Goal: Task Accomplishment & Management: Manage account settings

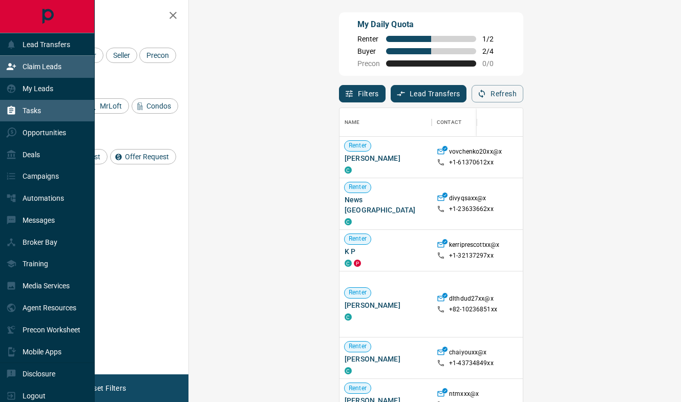
click at [36, 100] on div "Tasks" at bounding box center [47, 111] width 95 height 22
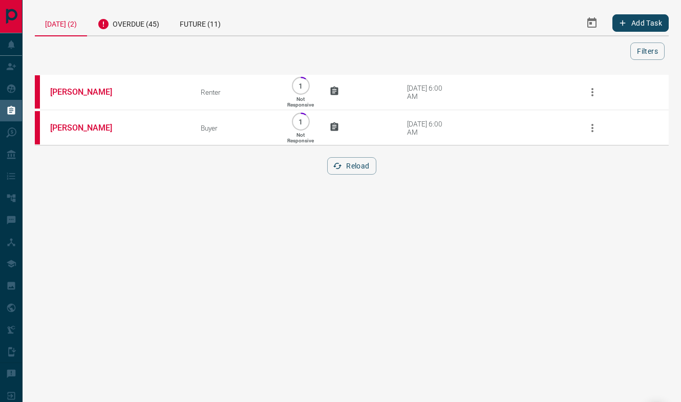
drag, startPoint x: 94, startPoint y: 25, endPoint x: 78, endPoint y: 26, distance: 15.4
click at [91, 25] on div "Overdue (45)" at bounding box center [128, 22] width 82 height 25
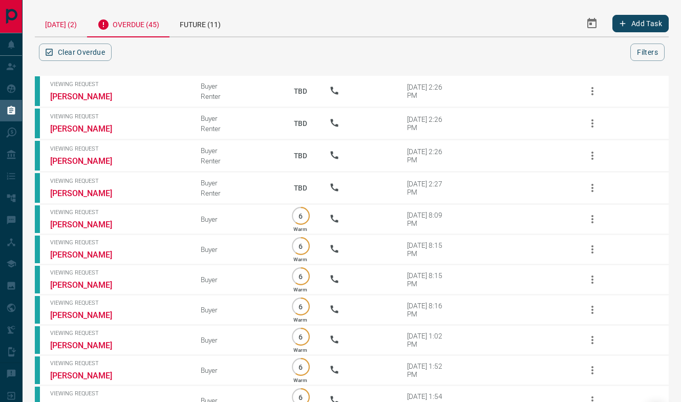
click at [78, 26] on div "[DATE] (2)" at bounding box center [61, 23] width 52 height 26
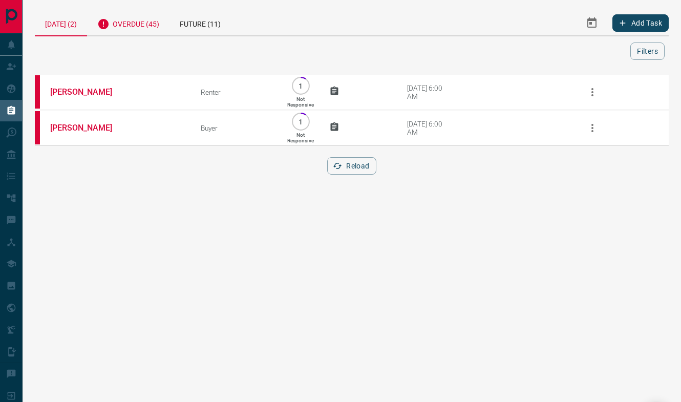
click at [124, 27] on div "Overdue (45)" at bounding box center [128, 22] width 82 height 25
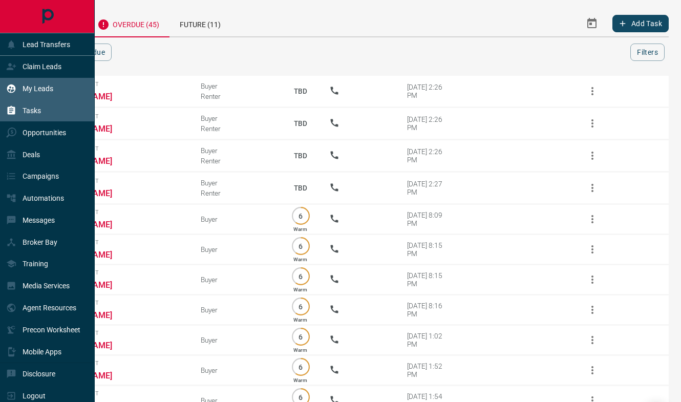
click at [19, 83] on div "My Leads" at bounding box center [29, 88] width 47 height 17
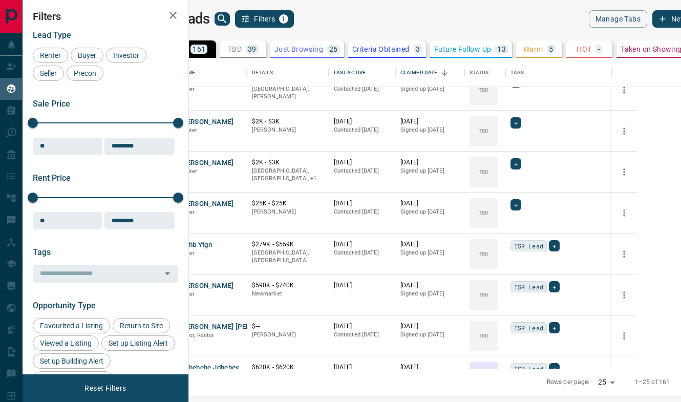
scroll to position [310, 487]
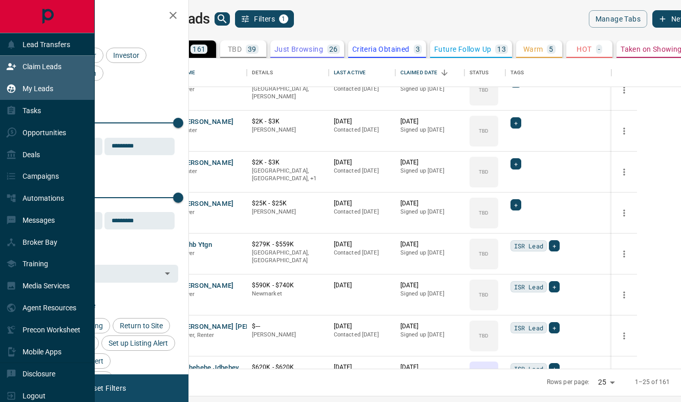
click at [24, 67] on p "Claim Leads" at bounding box center [42, 66] width 39 height 8
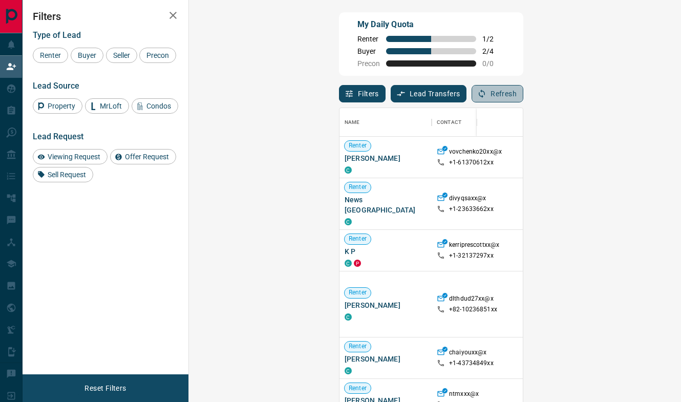
click at [523, 98] on button "Refresh" at bounding box center [497, 93] width 52 height 17
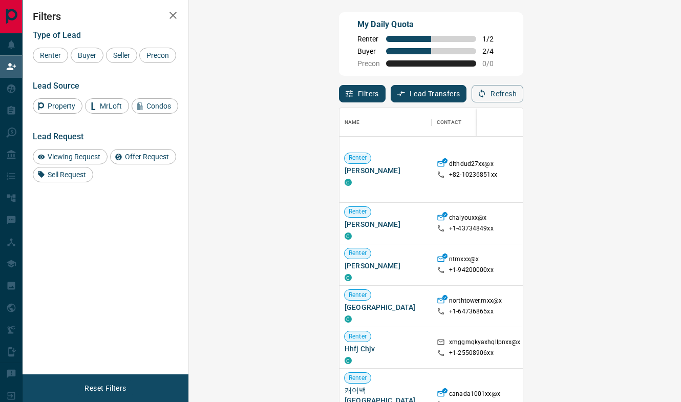
scroll to position [141, 0]
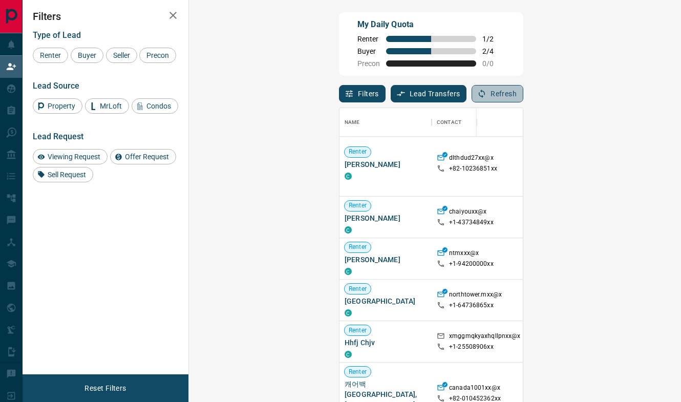
click at [523, 95] on button "Refresh" at bounding box center [497, 93] width 52 height 17
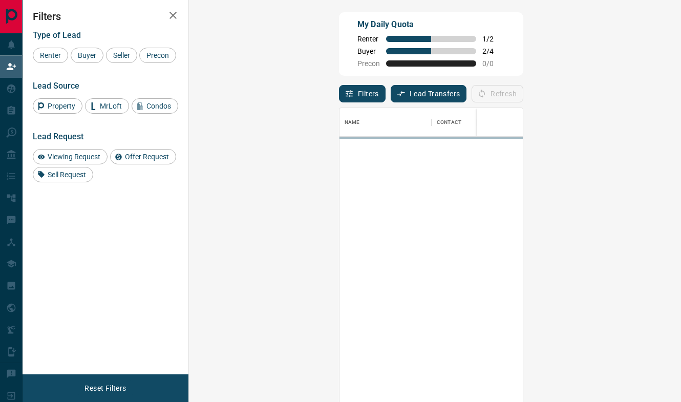
scroll to position [305, 470]
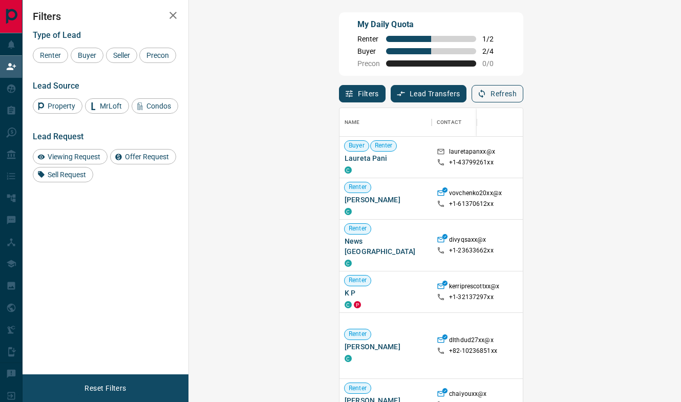
click at [523, 98] on button "Refresh" at bounding box center [497, 93] width 52 height 17
click at [523, 89] on button "Refresh" at bounding box center [497, 93] width 52 height 17
click at [523, 91] on button "Refresh" at bounding box center [497, 93] width 52 height 17
click at [523, 92] on button "Refresh" at bounding box center [497, 93] width 52 height 17
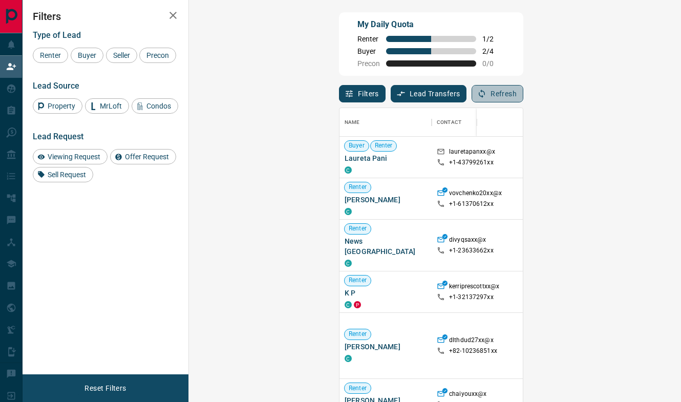
click at [523, 93] on button "Refresh" at bounding box center [497, 93] width 52 height 17
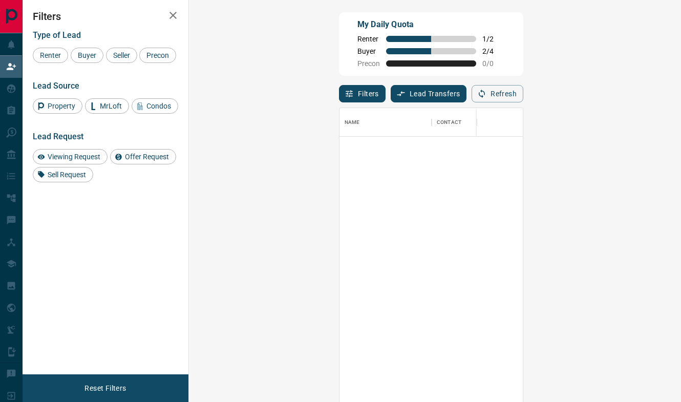
scroll to position [0, 0]
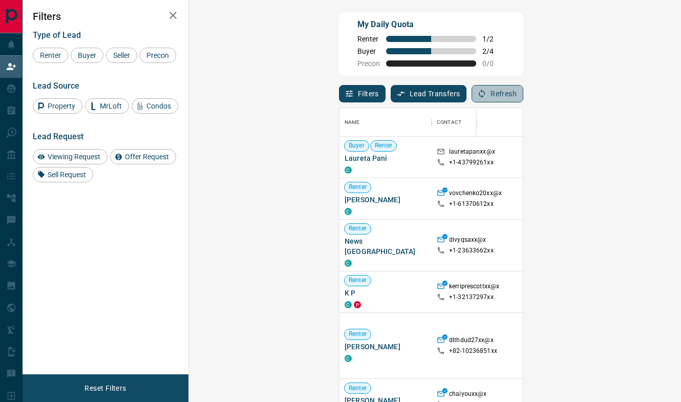
click at [486, 97] on icon "button" at bounding box center [481, 93] width 9 height 9
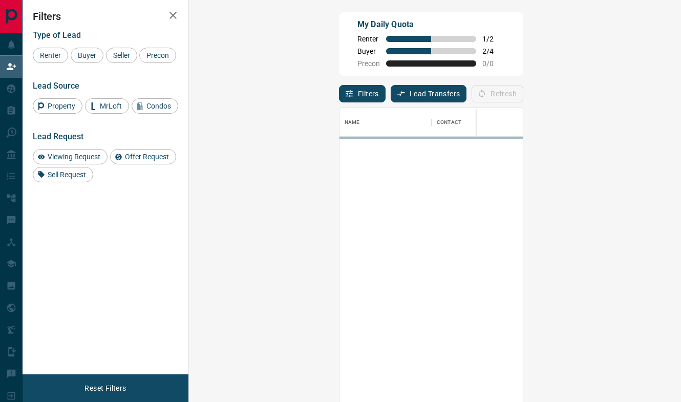
scroll to position [305, 470]
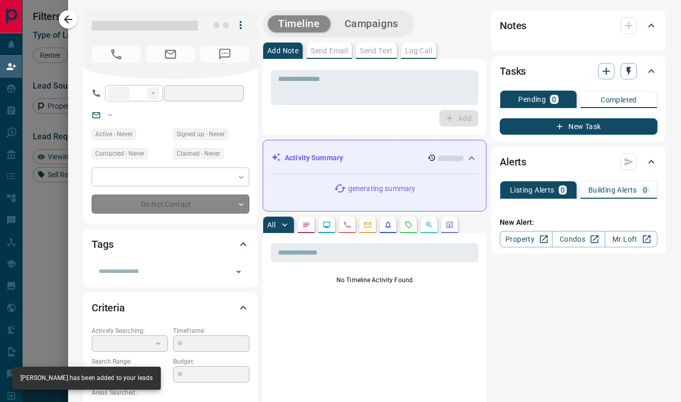
type input "**"
type input "**********"
type input "**"
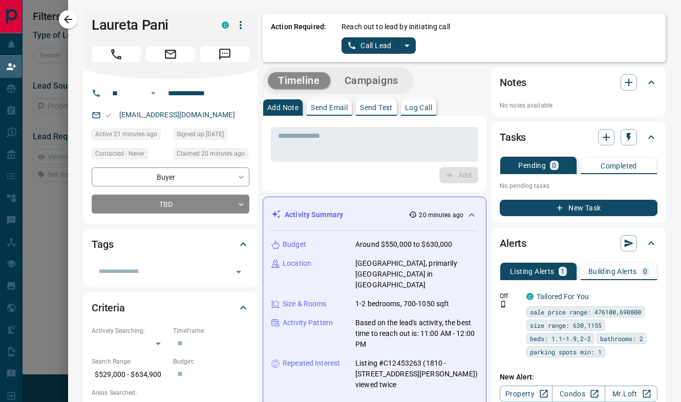
scroll to position [70, 470]
click at [409, 47] on icon "split button" at bounding box center [407, 45] width 12 height 12
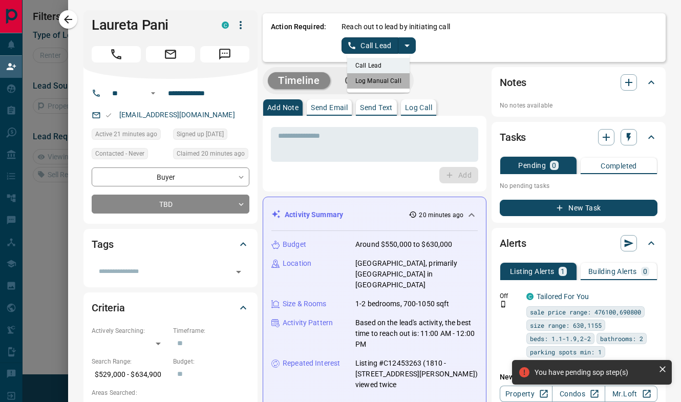
click at [381, 87] on li "Log Manual Call" at bounding box center [378, 80] width 62 height 15
click at [381, 42] on button "Log Manual Call" at bounding box center [375, 45] width 68 height 16
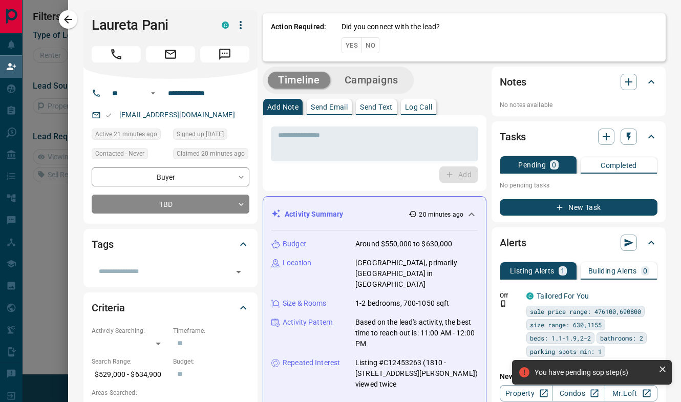
click at [356, 49] on button "Yes" at bounding box center [351, 45] width 20 height 16
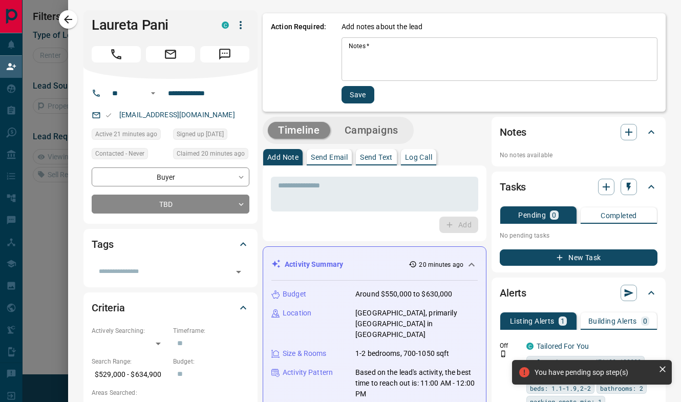
click at [359, 60] on textarea "Notes   *" at bounding box center [499, 59] width 301 height 35
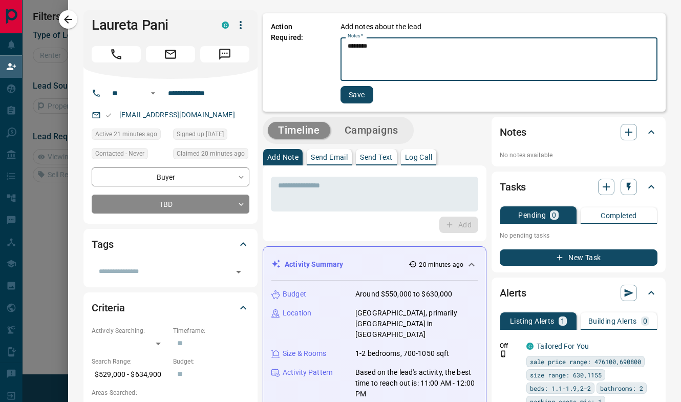
type textarea "********"
click at [353, 95] on button "Save" at bounding box center [356, 94] width 33 height 17
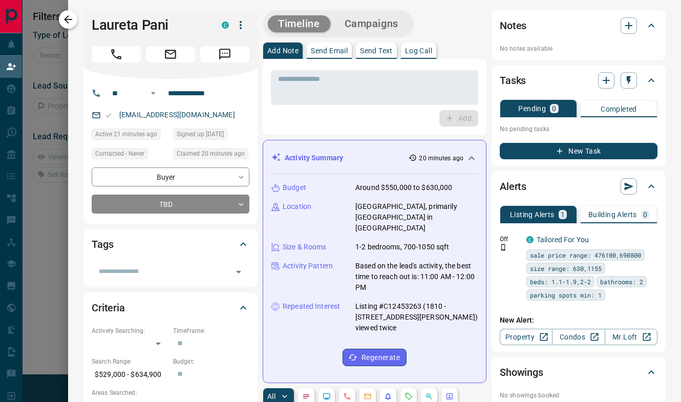
click at [72, 20] on icon "button" at bounding box center [68, 19] width 12 height 12
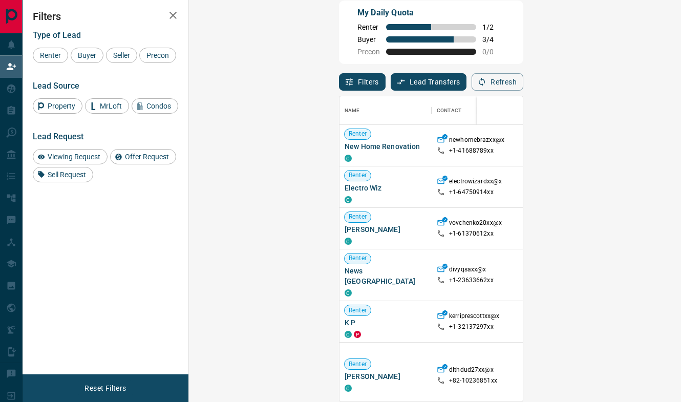
scroll to position [0, 0]
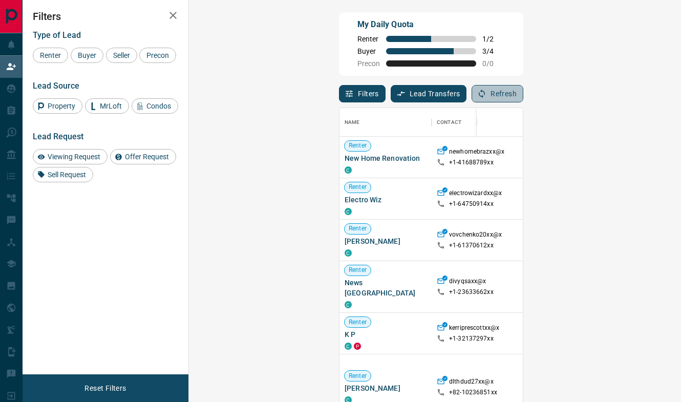
click at [486, 95] on icon "button" at bounding box center [481, 93] width 9 height 9
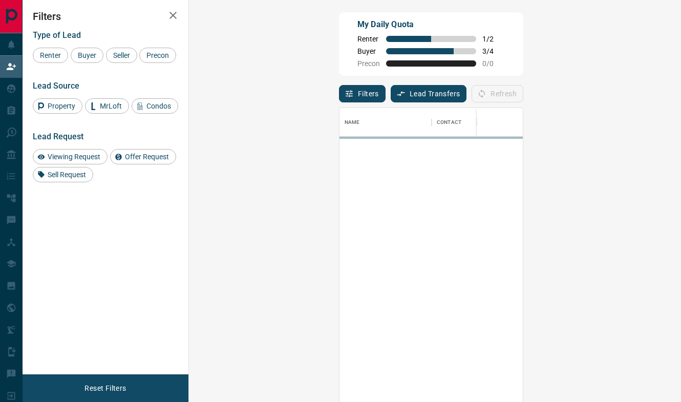
scroll to position [305, 470]
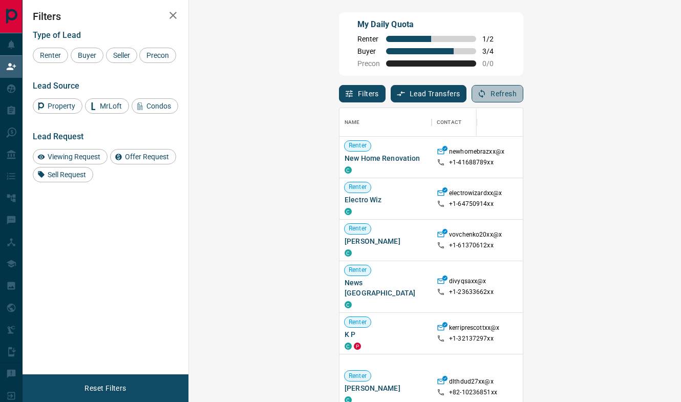
click at [486, 95] on icon "button" at bounding box center [481, 93] width 9 height 9
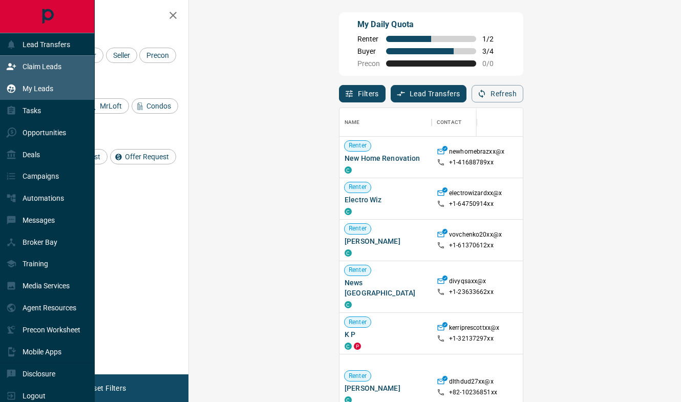
click at [32, 88] on p "My Leads" at bounding box center [38, 88] width 31 height 8
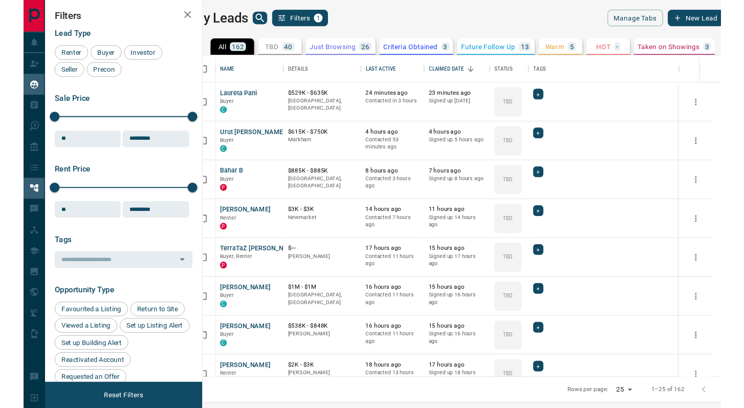
scroll to position [316, 551]
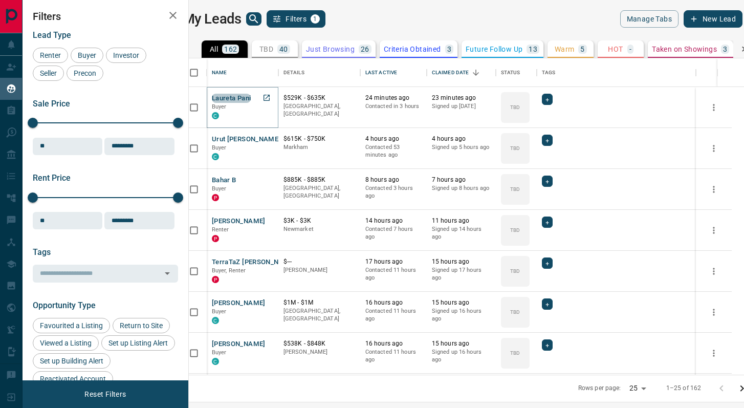
click at [248, 99] on button "Laureta Pani" at bounding box center [231, 99] width 39 height 10
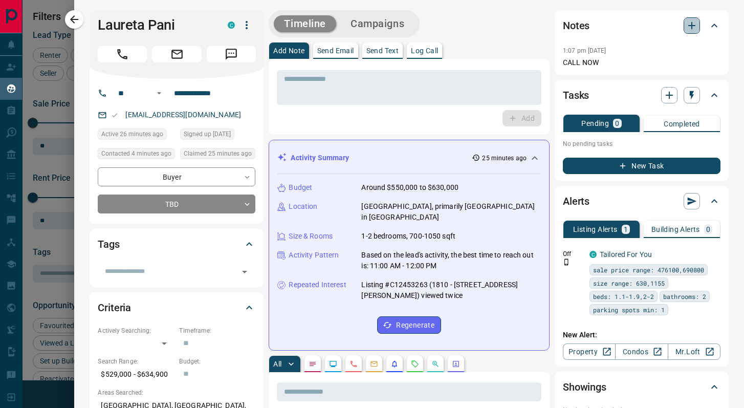
click at [680, 24] on icon "button" at bounding box center [692, 25] width 12 height 12
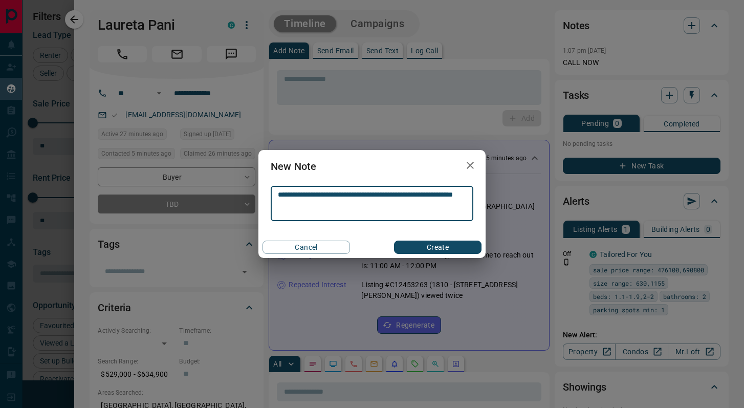
type textarea "**********"
click at [448, 254] on div "Cancel Create" at bounding box center [372, 246] width 227 height 21
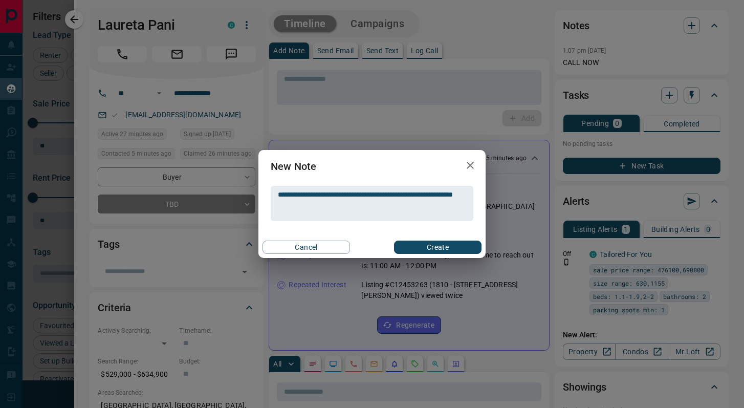
click at [451, 253] on button "Create" at bounding box center [438, 247] width 88 height 13
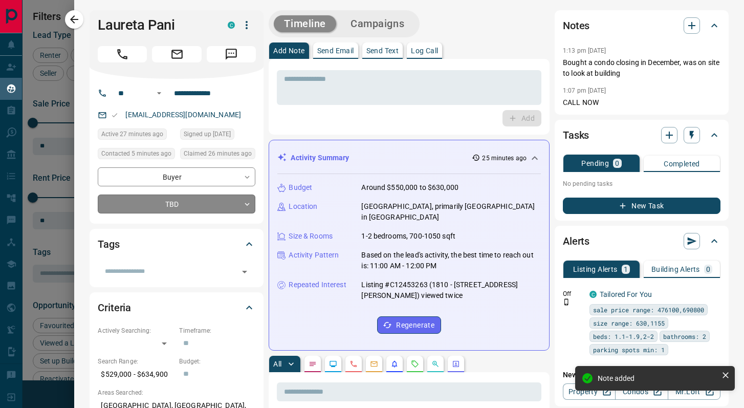
click at [165, 203] on body "Lead Transfers Claim Leads My Leads Tasks Opportunities Deals Campaigns Automat…" at bounding box center [372, 197] width 744 height 395
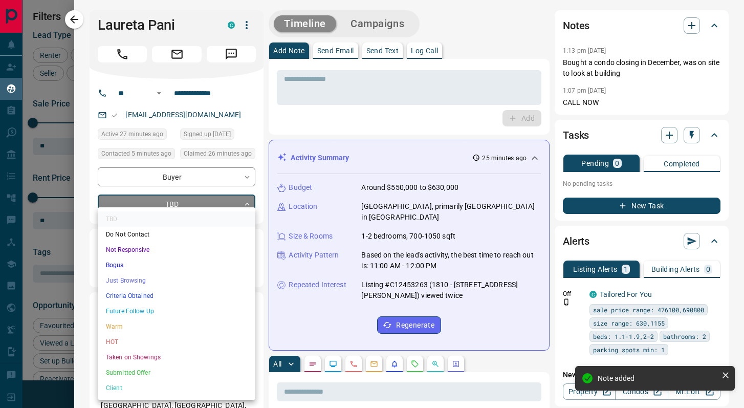
click at [158, 279] on li "Just Browsing" at bounding box center [177, 280] width 158 height 15
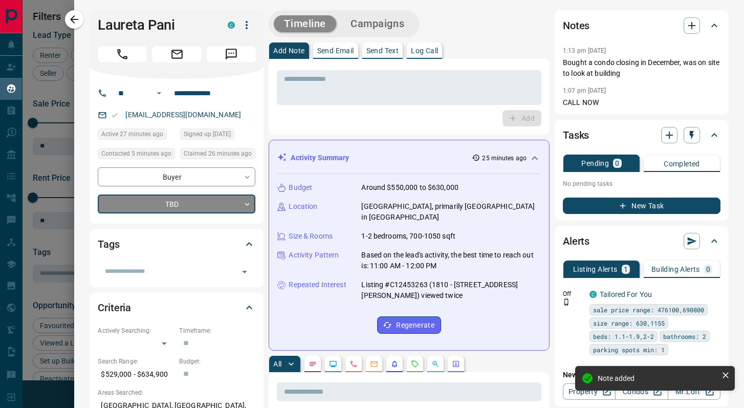
type input "*"
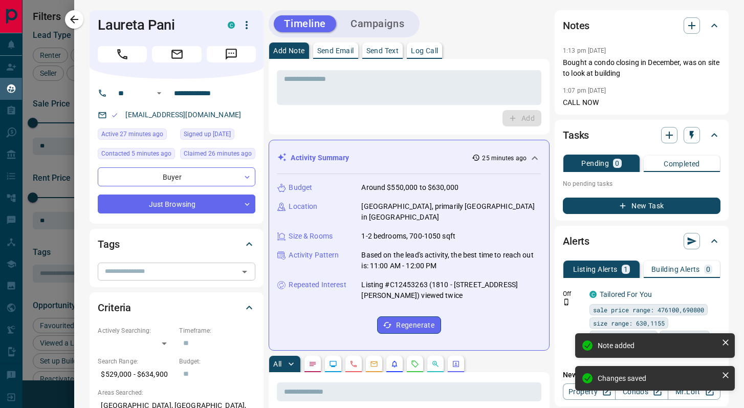
click at [221, 269] on input "text" at bounding box center [168, 271] width 135 height 11
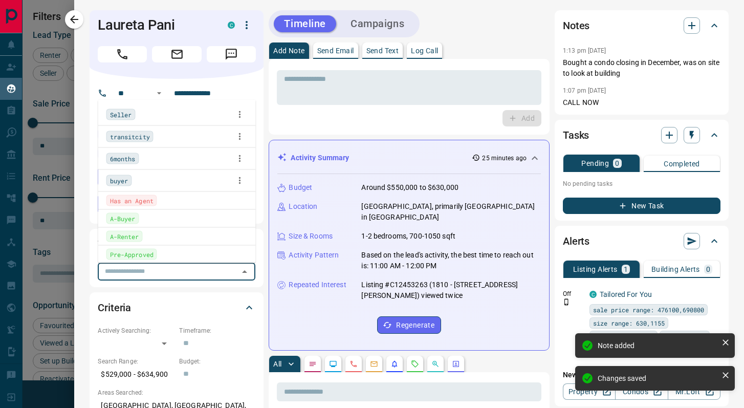
click at [170, 204] on div "Has an Agent" at bounding box center [176, 200] width 141 height 11
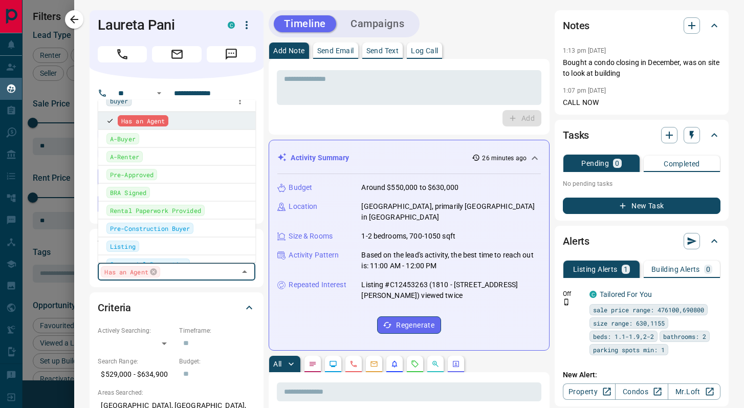
scroll to position [0, 0]
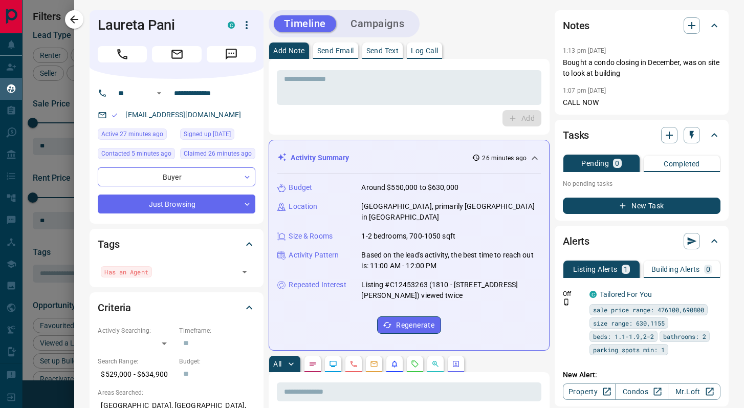
click at [593, 186] on p "No pending tasks" at bounding box center [642, 183] width 158 height 15
click at [680, 92] on icon "button" at bounding box center [714, 91] width 8 height 8
click at [680, 123] on li "Delete" at bounding box center [697, 124] width 45 height 15
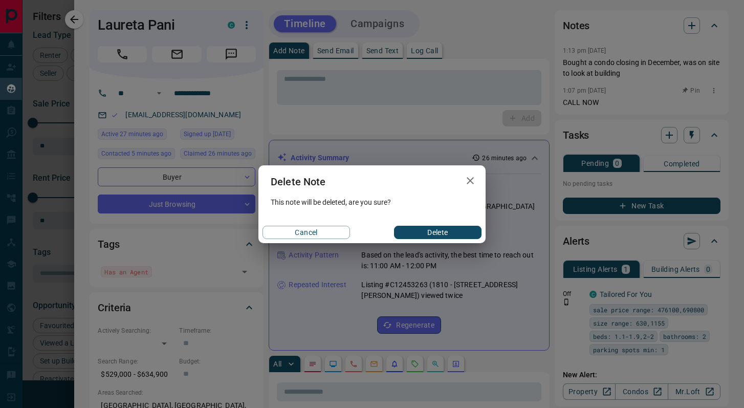
click at [434, 231] on button "Delete" at bounding box center [438, 232] width 88 height 13
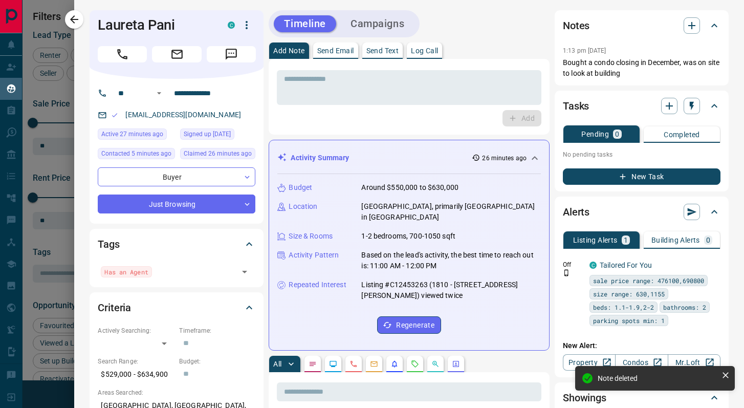
drag, startPoint x: 78, startPoint y: 19, endPoint x: 138, endPoint y: 246, distance: 234.9
click at [79, 19] on icon "button" at bounding box center [74, 19] width 12 height 12
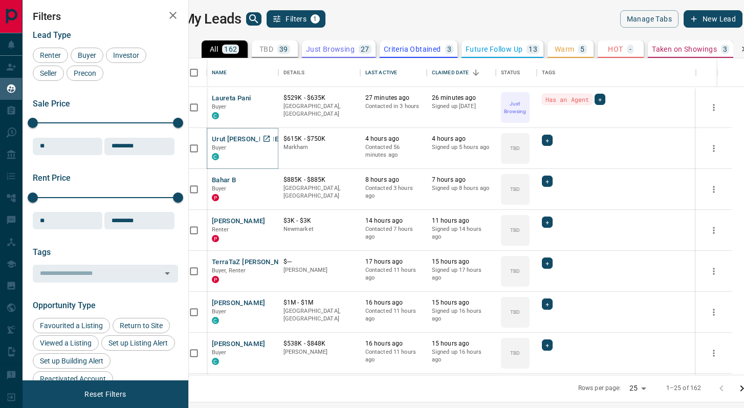
click at [240, 139] on button "Urut [PERSON_NAME]" at bounding box center [246, 140] width 69 height 10
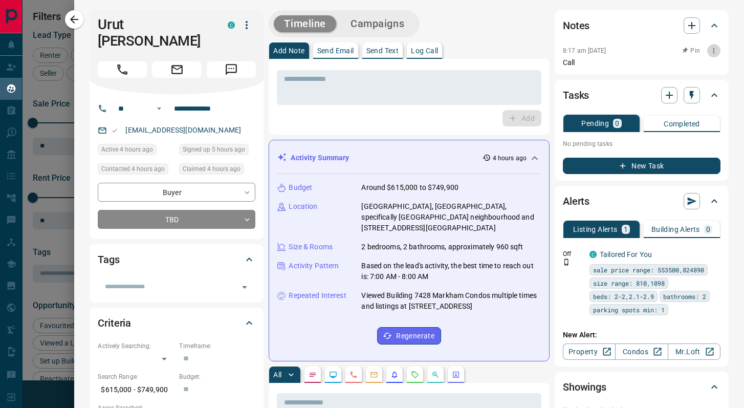
click at [680, 45] on button "button" at bounding box center [713, 50] width 13 height 13
click at [680, 85] on li "Delete" at bounding box center [697, 84] width 45 height 15
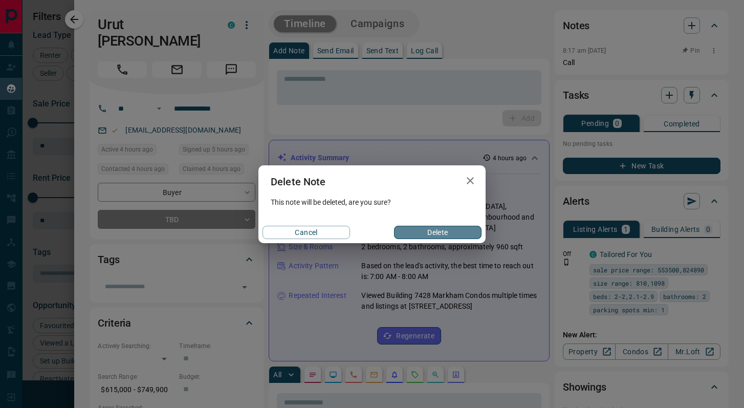
click at [418, 234] on button "Delete" at bounding box center [438, 232] width 88 height 13
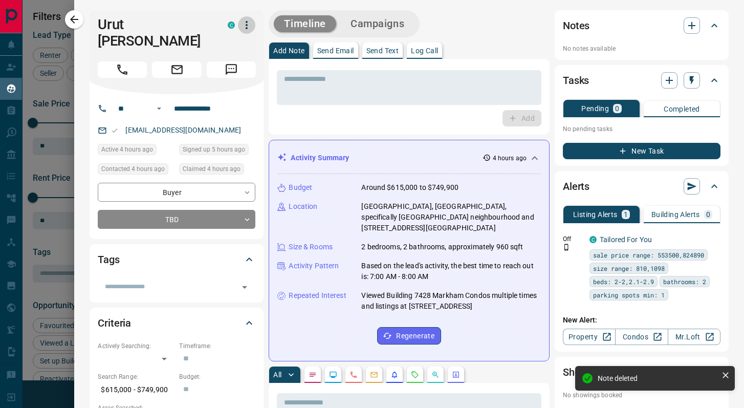
click at [246, 32] on button "button" at bounding box center [246, 24] width 17 height 17
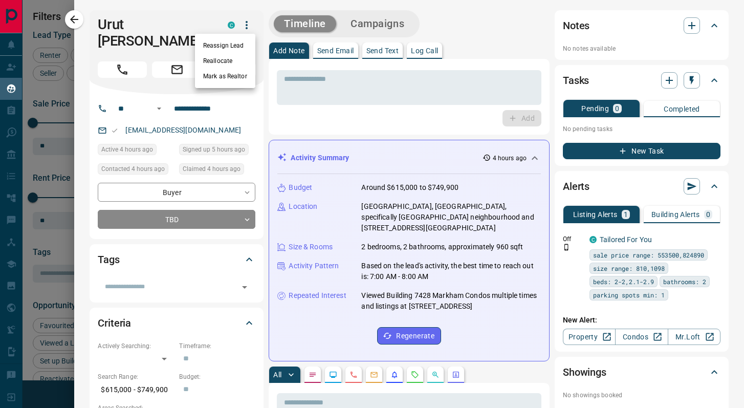
click at [240, 57] on li "Reallocate" at bounding box center [225, 60] width 60 height 15
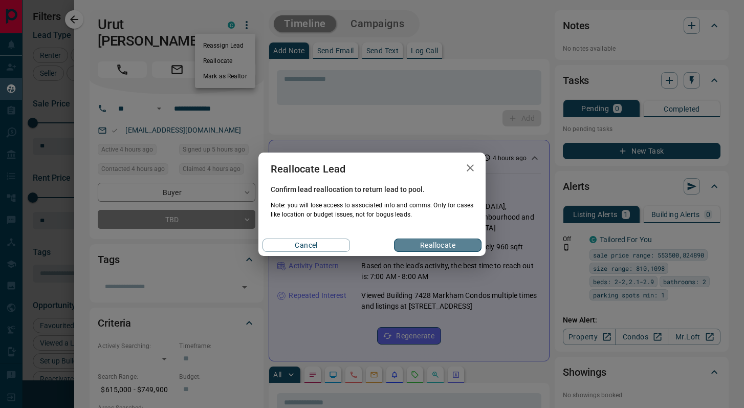
click at [462, 243] on button "Reallocate" at bounding box center [438, 245] width 88 height 13
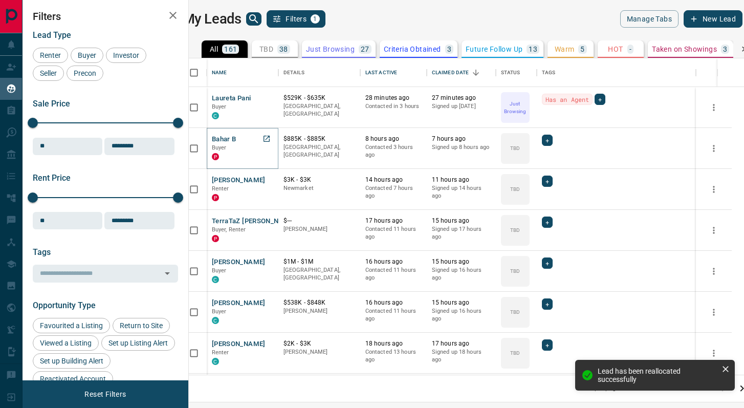
click at [236, 139] on button "Bahar B" at bounding box center [224, 140] width 25 height 10
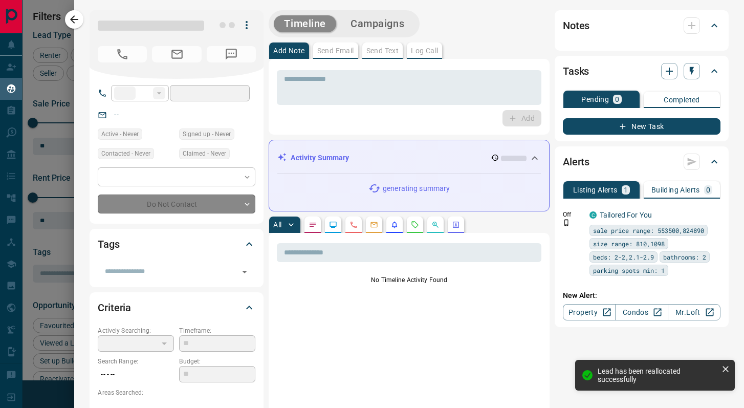
type input "**"
type input "**********"
type input "**"
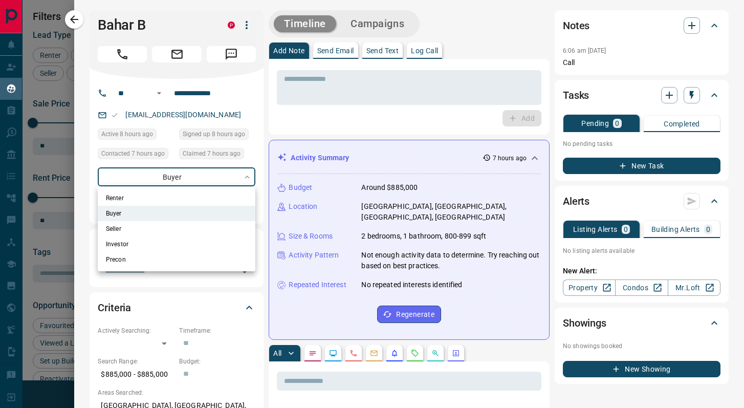
click at [225, 168] on body "Lead Transfers Claim Leads My Leads Tasks Opportunities Deals Campaigns Automat…" at bounding box center [372, 197] width 744 height 395
drag, startPoint x: 263, startPoint y: 138, endPoint x: 258, endPoint y: 145, distance: 9.0
click at [263, 138] on div at bounding box center [372, 204] width 744 height 408
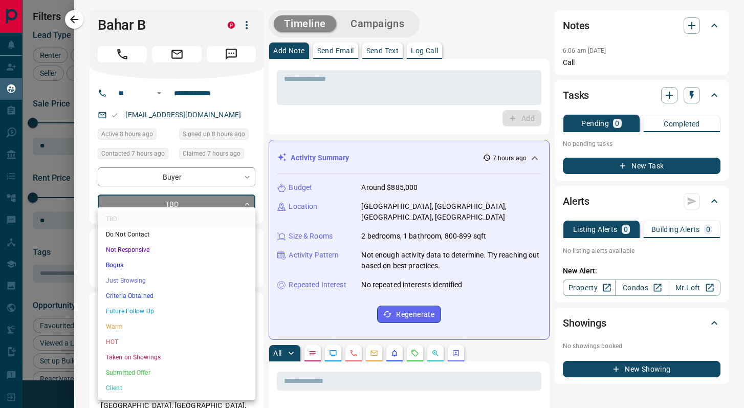
drag, startPoint x: 218, startPoint y: 201, endPoint x: 218, endPoint y: 206, distance: 5.7
click at [218, 201] on body "Lead Transfers Claim Leads My Leads Tasks Opportunities Deals Campaigns Automat…" at bounding box center [372, 197] width 744 height 395
click at [131, 266] on li "Bogus" at bounding box center [177, 264] width 158 height 15
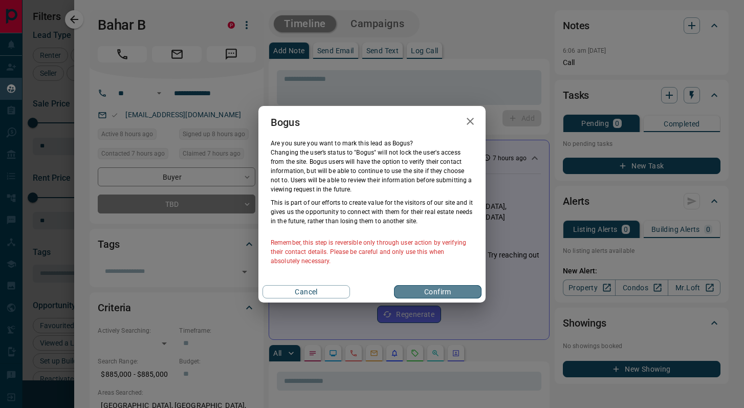
click at [445, 286] on button "Confirm" at bounding box center [438, 291] width 88 height 13
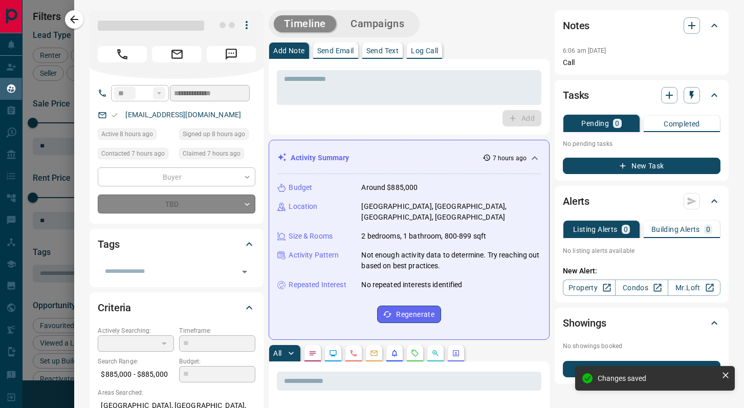
type input "**********"
type input "*"
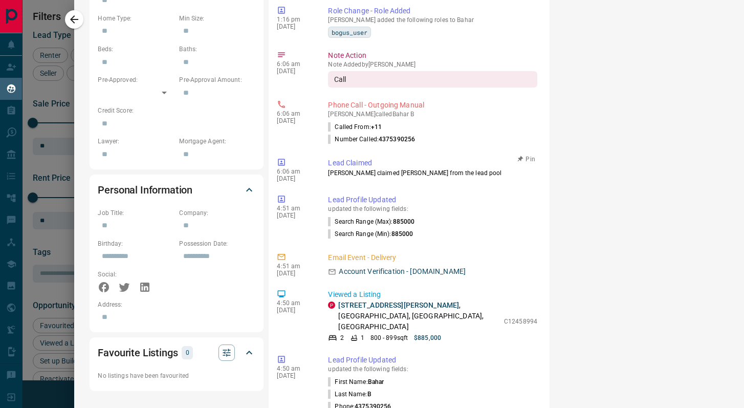
scroll to position [448, 0]
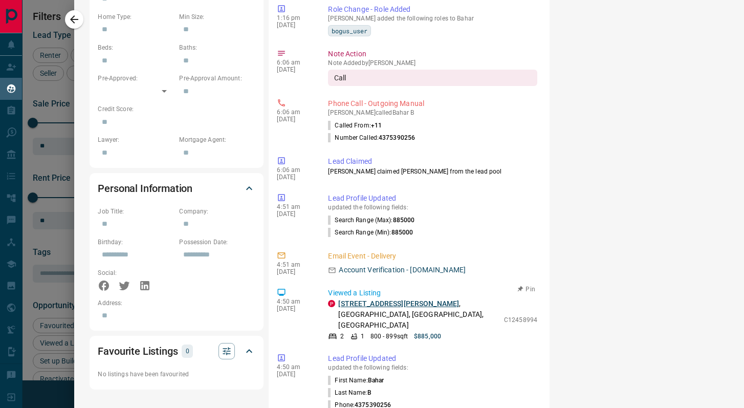
click at [380, 299] on link "[STREET_ADDRESS][PERSON_NAME]" at bounding box center [398, 303] width 121 height 8
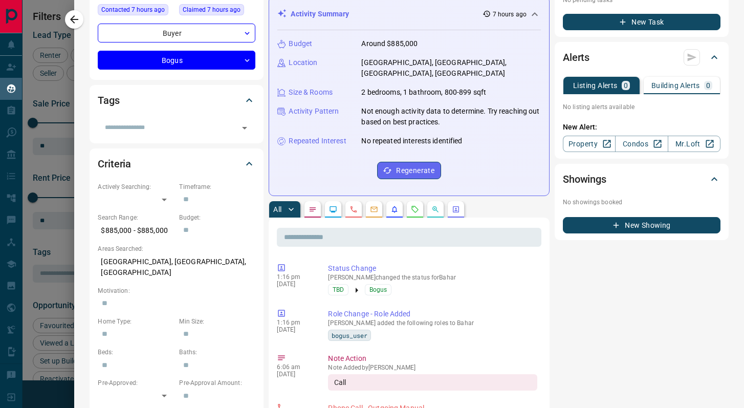
scroll to position [138, 0]
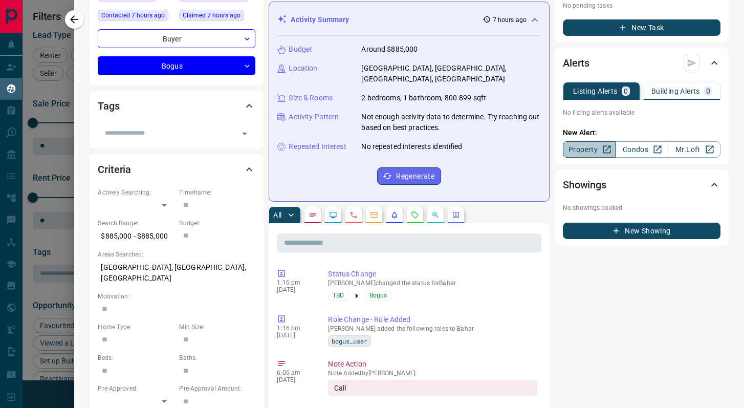
click at [584, 154] on link "Property" at bounding box center [589, 149] width 53 height 16
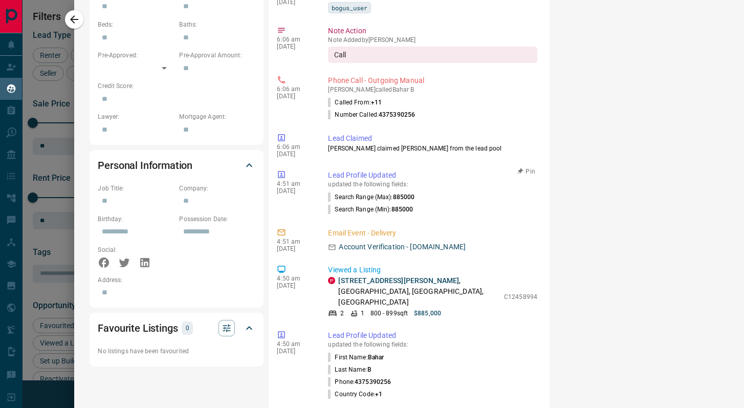
scroll to position [484, 0]
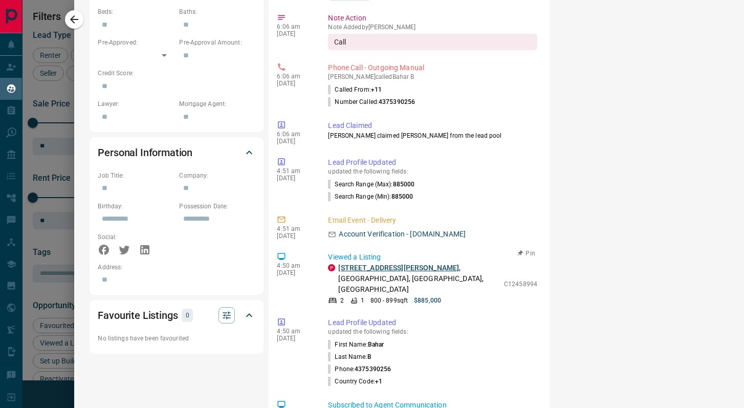
click at [375, 264] on link "[STREET_ADDRESS][PERSON_NAME]" at bounding box center [398, 268] width 121 height 8
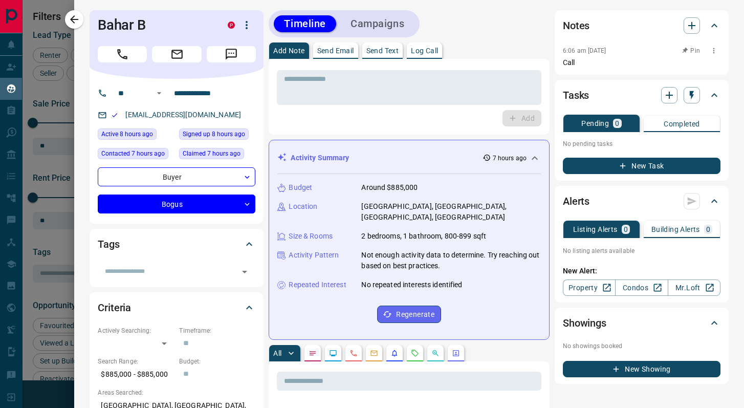
click at [680, 49] on icon "button" at bounding box center [714, 51] width 8 height 8
click at [680, 72] on li "Edit" at bounding box center [697, 68] width 45 height 15
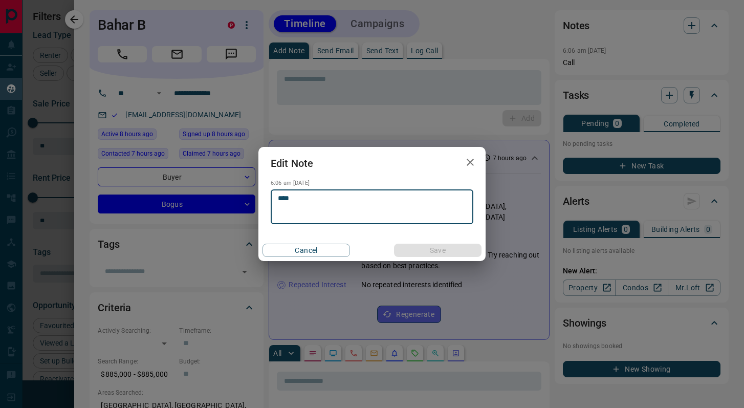
drag, startPoint x: 273, startPoint y: 205, endPoint x: 233, endPoint y: 202, distance: 40.6
click at [233, 202] on div "Edit Note 6:06 am [DATE] **** * ​ Cancel Save" at bounding box center [372, 204] width 744 height 408
type textarea "*"
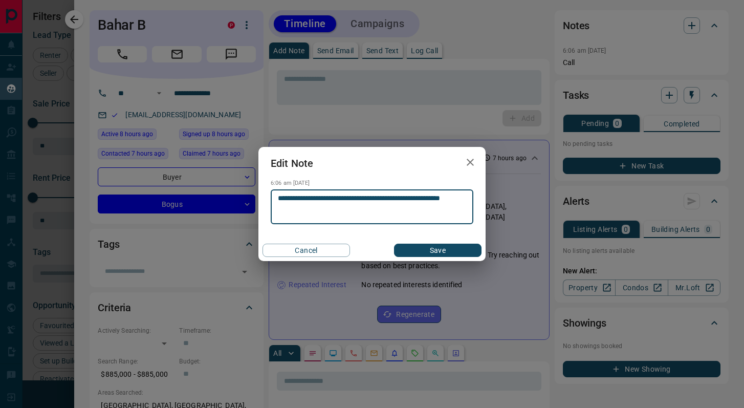
type textarea "**********"
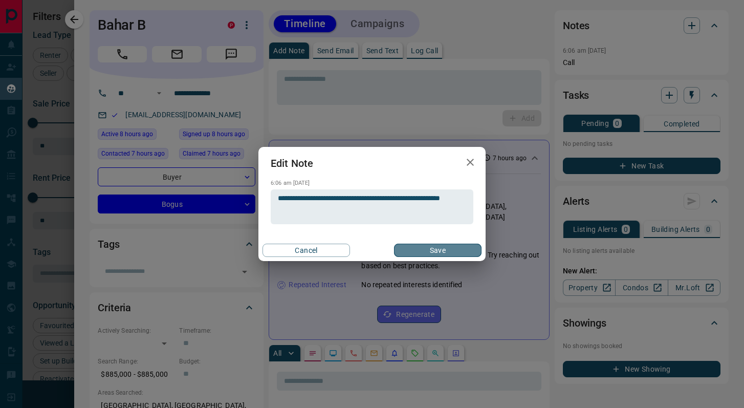
click at [419, 251] on button "Save" at bounding box center [438, 250] width 88 height 13
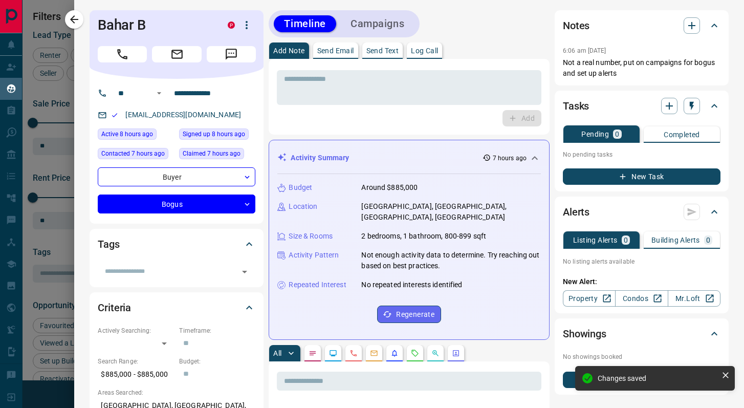
click at [383, 25] on button "Campaigns" at bounding box center [377, 23] width 74 height 17
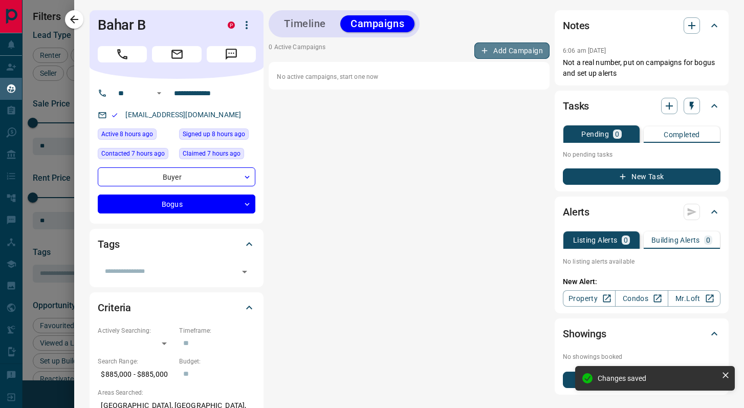
click at [507, 50] on button "Add Campaign" at bounding box center [512, 50] width 75 height 16
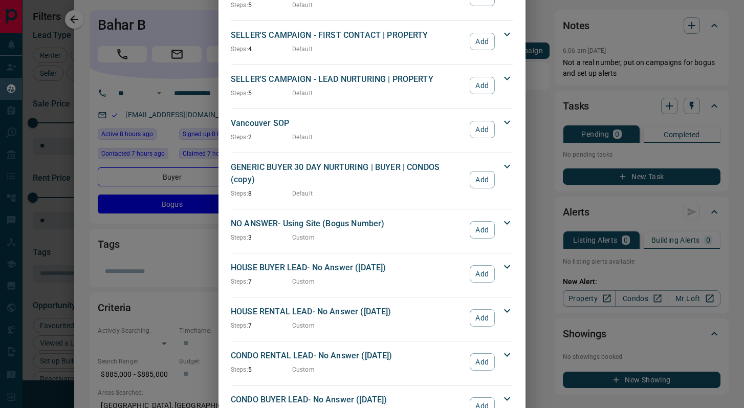
scroll to position [970, 0]
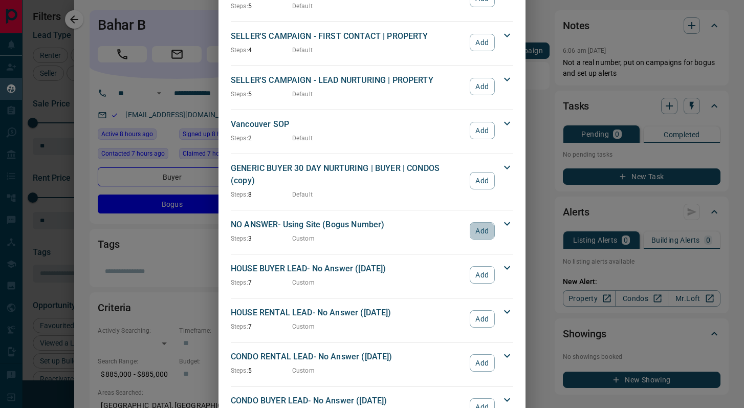
click at [487, 222] on button "Add" at bounding box center [482, 230] width 25 height 17
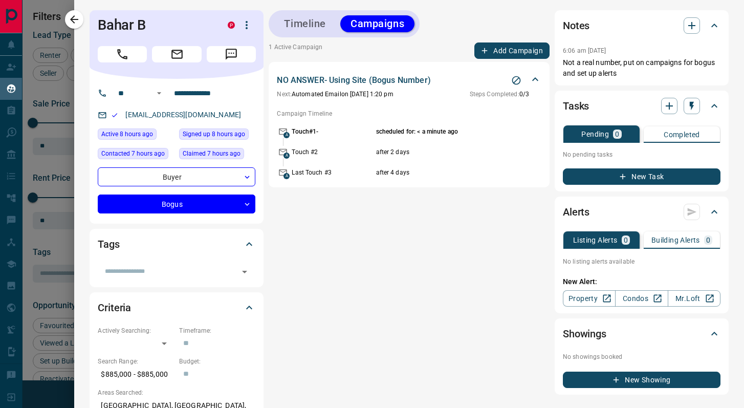
click at [67, 20] on button "button" at bounding box center [74, 19] width 18 height 18
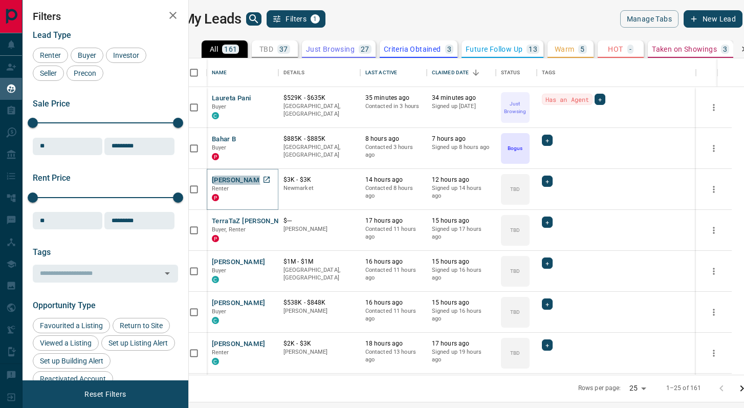
click at [256, 177] on button "[PERSON_NAME]" at bounding box center [239, 181] width 54 height 10
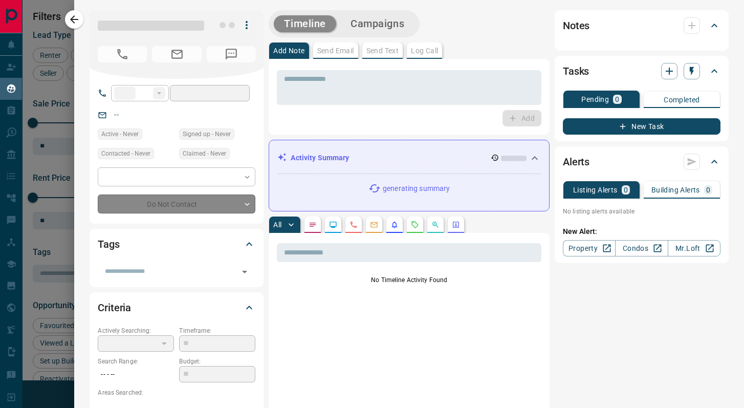
type input "**"
type input "**********"
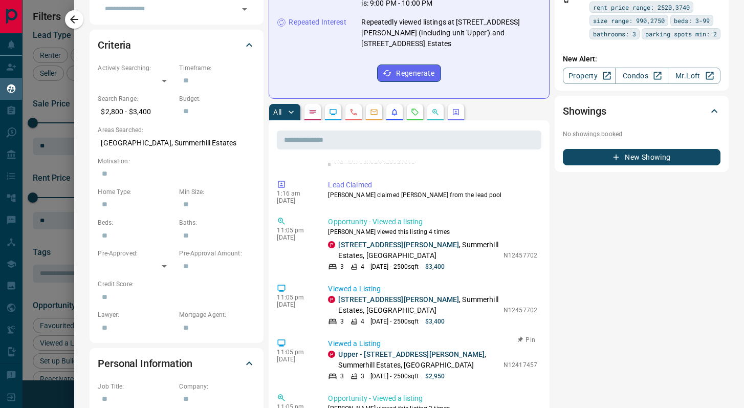
scroll to position [167, 0]
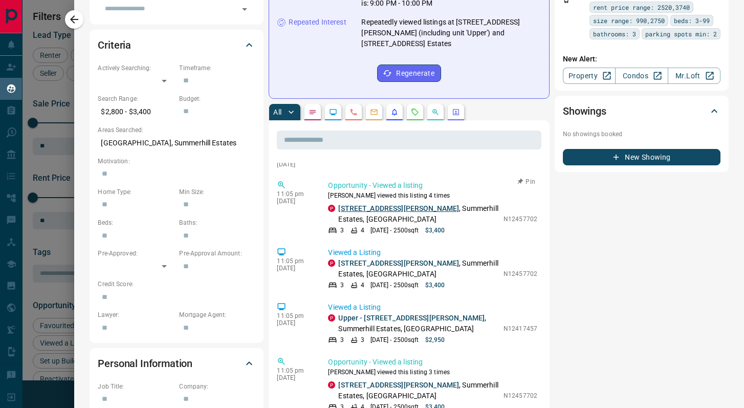
click at [386, 211] on link "[STREET_ADDRESS][PERSON_NAME]" at bounding box center [398, 208] width 121 height 8
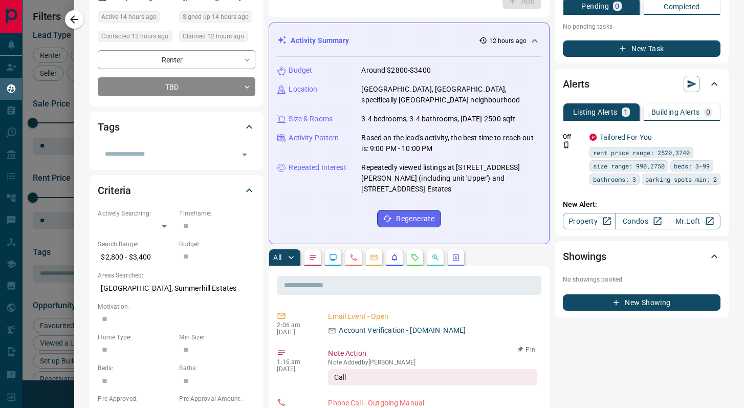
scroll to position [0, 0]
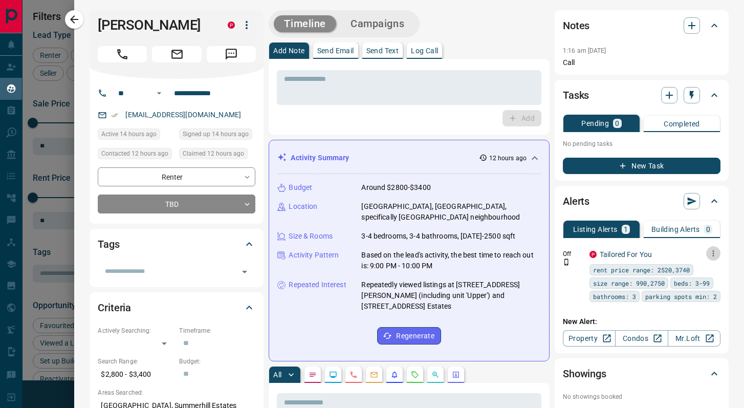
click at [680, 250] on icon "button" at bounding box center [713, 253] width 9 height 9
click at [680, 286] on icon at bounding box center [687, 288] width 6 height 6
click at [198, 208] on div at bounding box center [372, 204] width 744 height 408
click at [188, 210] on body "Lead Transfers Claim Leads My Leads Tasks Opportunities Deals Campaigns Automat…" at bounding box center [372, 197] width 744 height 395
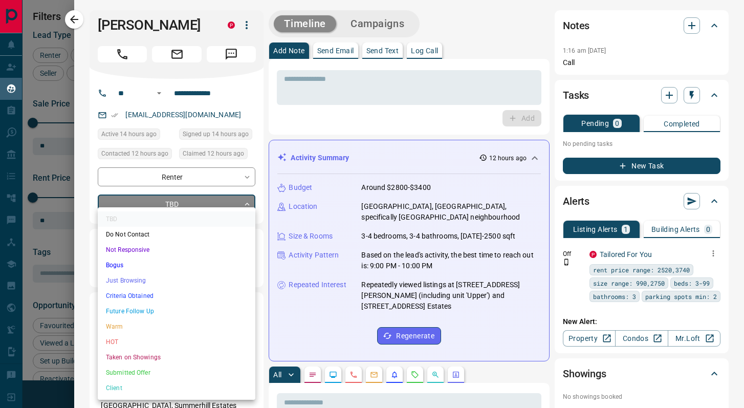
click at [159, 283] on li "Just Browsing" at bounding box center [177, 280] width 158 height 15
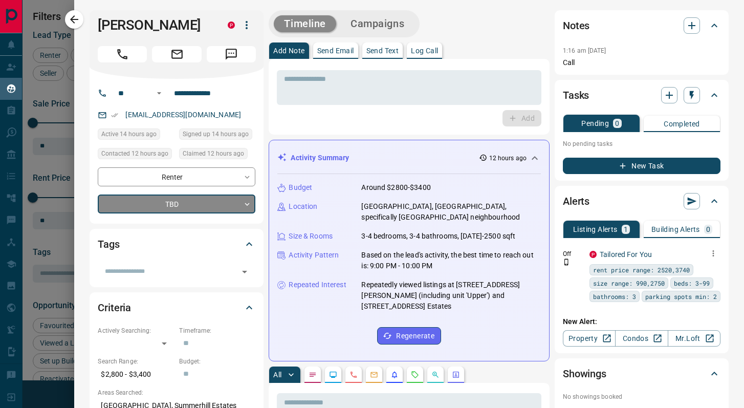
type input "*"
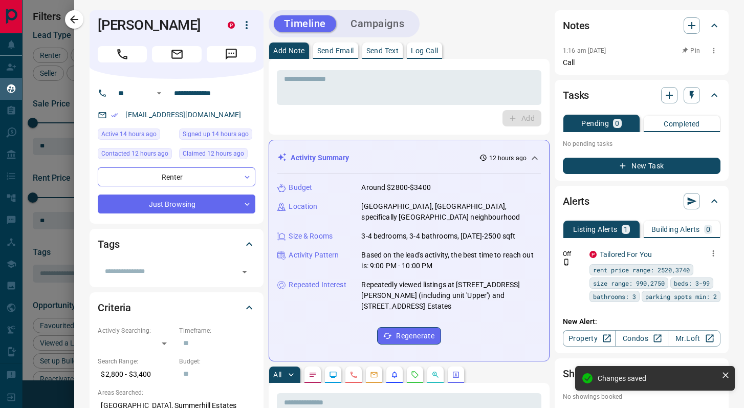
click at [680, 51] on button "button" at bounding box center [713, 50] width 13 height 13
click at [680, 69] on li "Edit" at bounding box center [697, 68] width 45 height 15
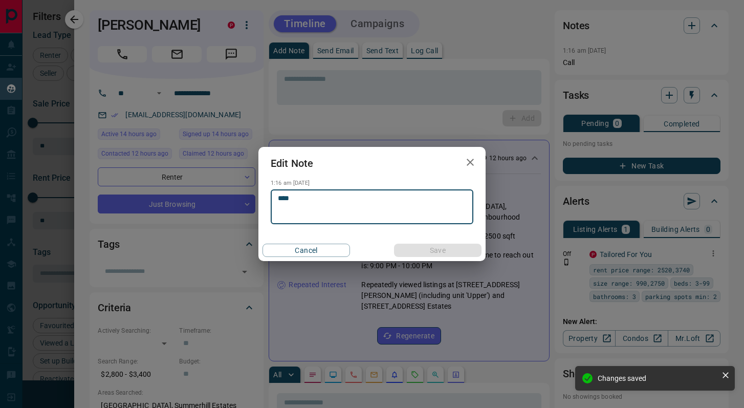
drag, startPoint x: 281, startPoint y: 196, endPoint x: 220, endPoint y: 195, distance: 61.4
click at [220, 195] on div "Edit Note 1:16 am [DATE] **** * ​ Cancel Save" at bounding box center [372, 204] width 744 height 408
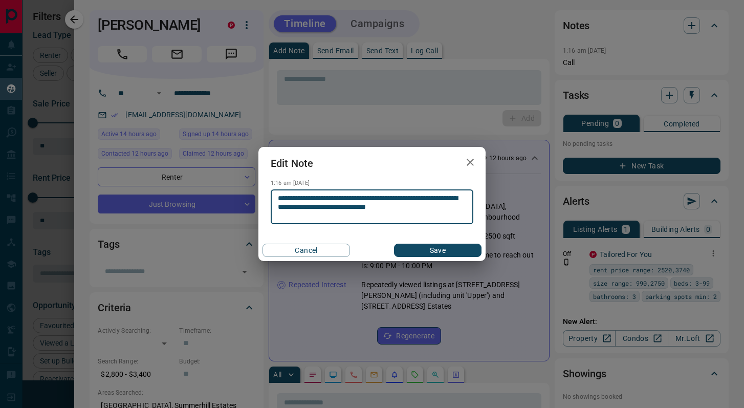
type textarea "**********"
click at [421, 251] on button "Save" at bounding box center [438, 250] width 88 height 13
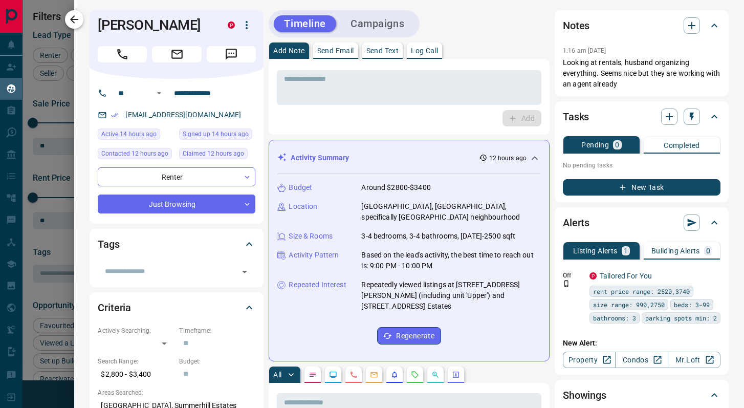
click at [71, 20] on icon "button" at bounding box center [74, 19] width 12 height 12
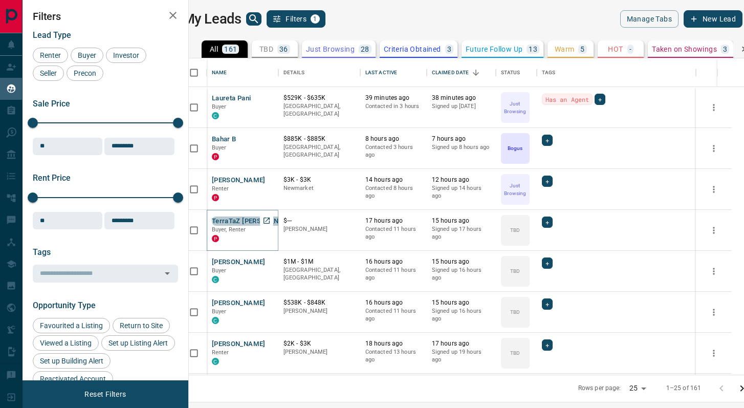
click at [257, 221] on button "TerraTaZ [PERSON_NAME]" at bounding box center [254, 222] width 84 height 10
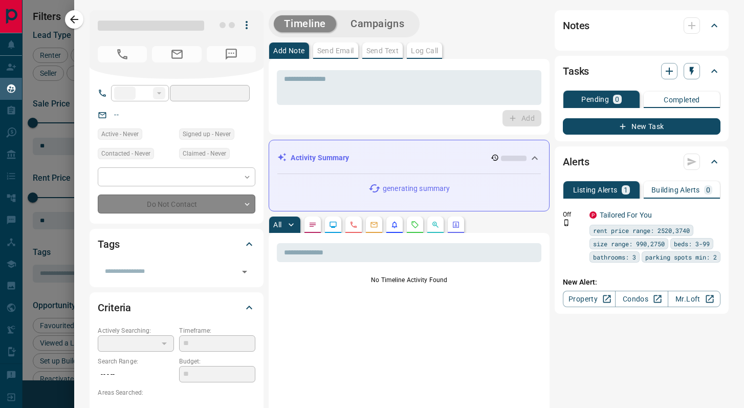
type input "**"
type input "**********"
type input "**"
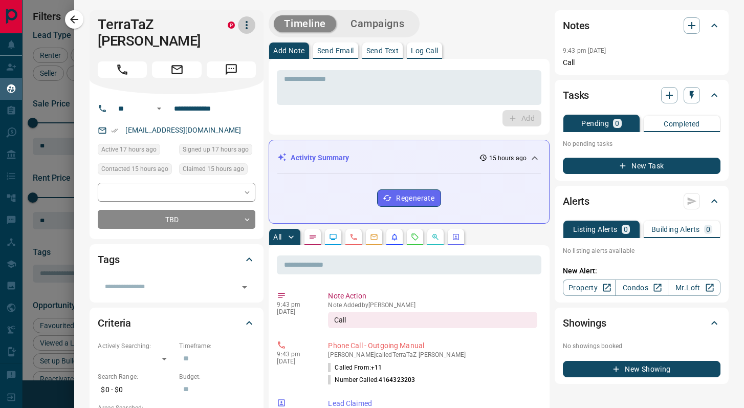
click at [249, 25] on icon "button" at bounding box center [247, 25] width 12 height 12
drag, startPoint x: 137, startPoint y: 85, endPoint x: 144, endPoint y: 87, distance: 7.3
click at [137, 86] on div at bounding box center [372, 204] width 744 height 408
click at [243, 23] on icon "button" at bounding box center [247, 25] width 12 height 12
click at [215, 25] on div at bounding box center [372, 204] width 744 height 408
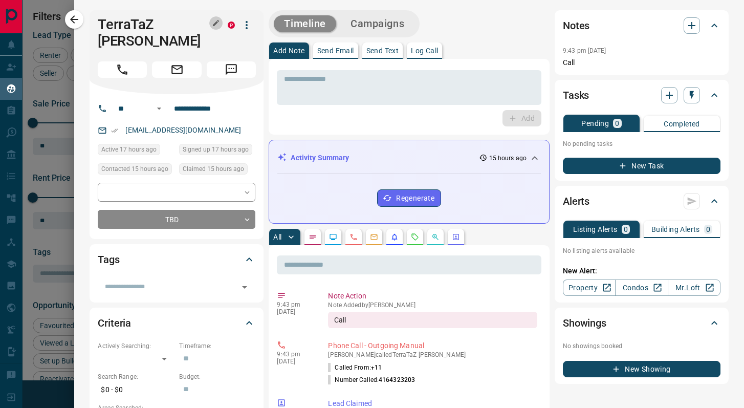
click at [216, 26] on icon "button" at bounding box center [216, 23] width 8 height 8
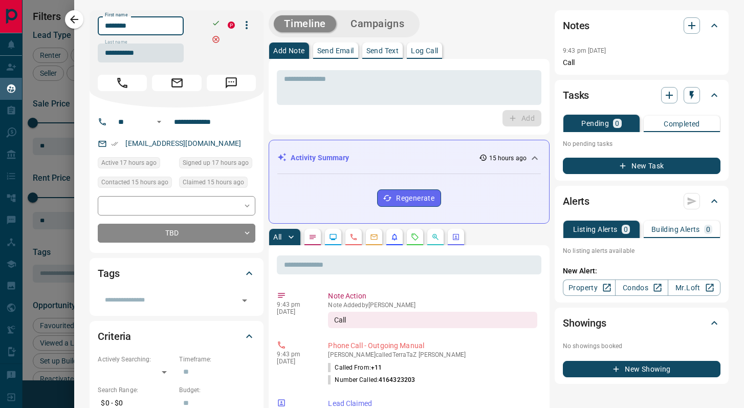
click at [159, 29] on input "********" at bounding box center [141, 25] width 86 height 19
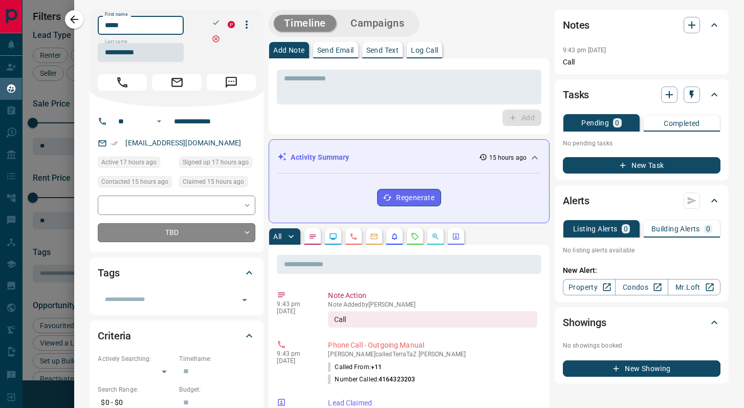
type input "*****"
click at [227, 223] on body "Lead Transfers Claim Leads My Leads Tasks Opportunities Deals Campaigns Automat…" at bounding box center [372, 197] width 744 height 395
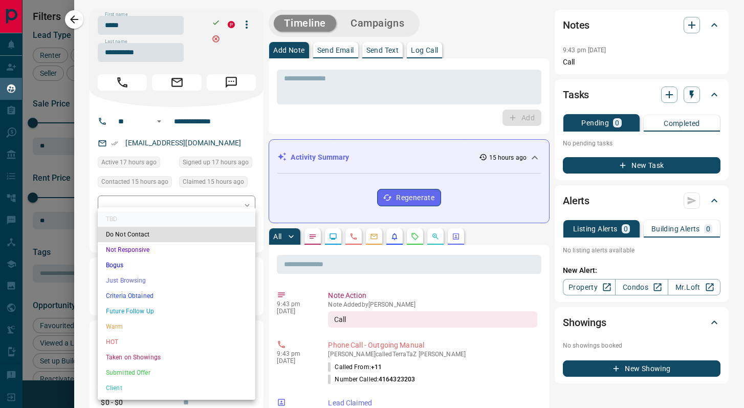
click at [262, 135] on div at bounding box center [372, 204] width 744 height 408
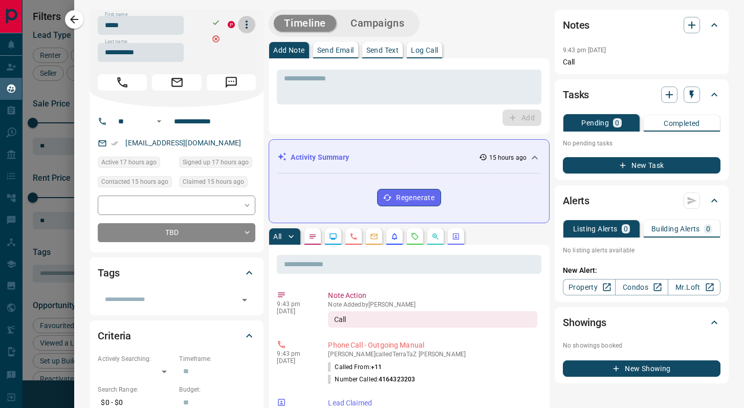
click at [246, 23] on icon "button" at bounding box center [247, 24] width 12 height 12
click at [263, 58] on div at bounding box center [372, 204] width 744 height 408
click at [217, 24] on icon "button" at bounding box center [216, 22] width 8 height 8
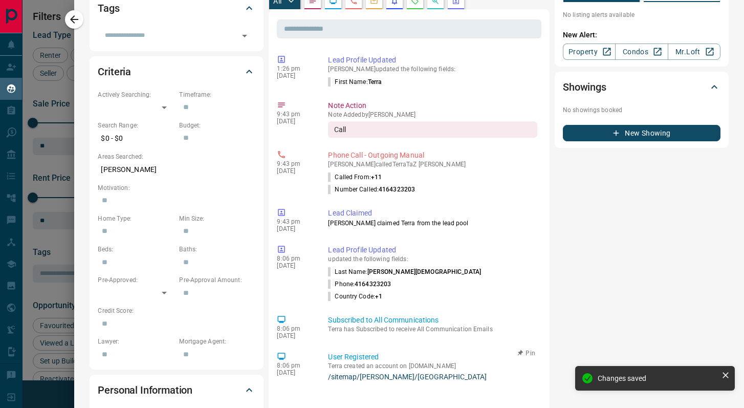
scroll to position [259, 0]
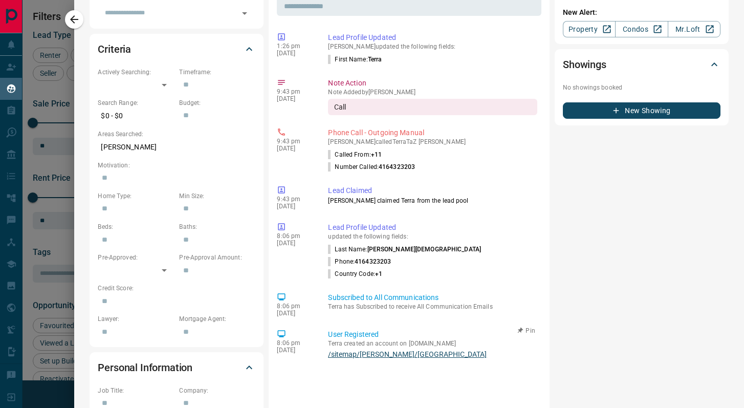
click at [396, 356] on link "/sitemap/[PERSON_NAME]/[GEOGRAPHIC_DATA]" at bounding box center [432, 354] width 209 height 8
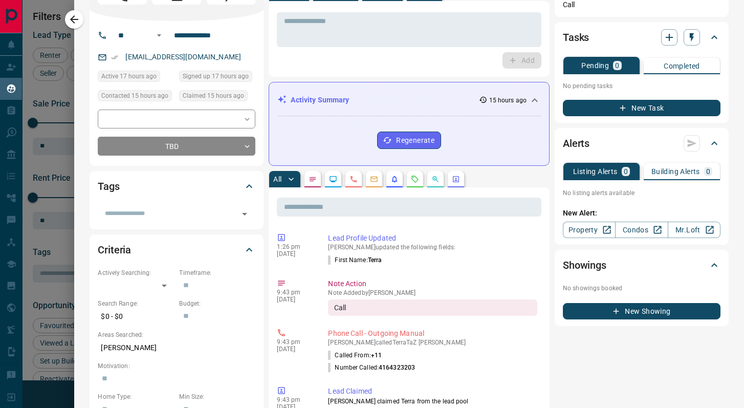
scroll to position [0, 0]
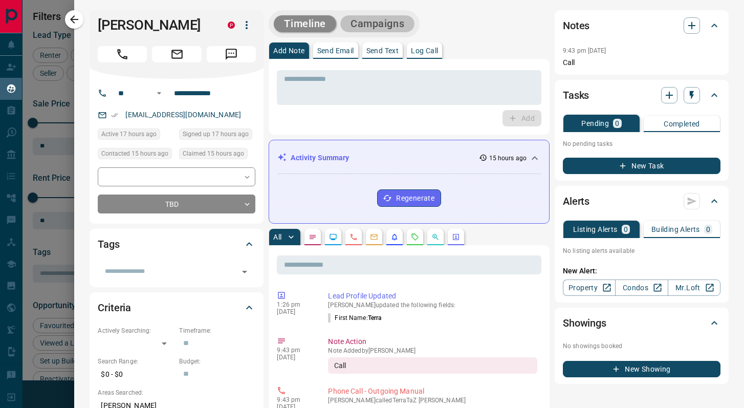
click at [379, 15] on button "Campaigns" at bounding box center [377, 23] width 74 height 17
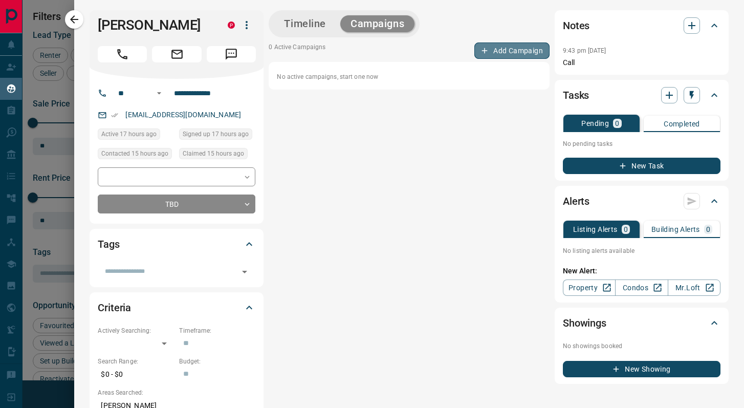
click at [510, 58] on button "Add Campaign" at bounding box center [512, 50] width 75 height 16
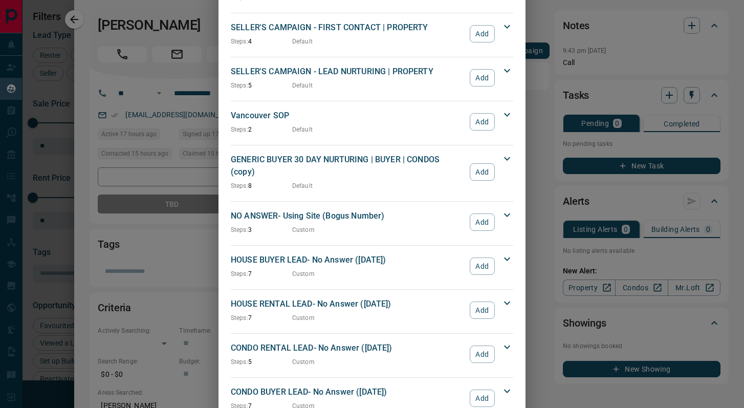
scroll to position [1003, 0]
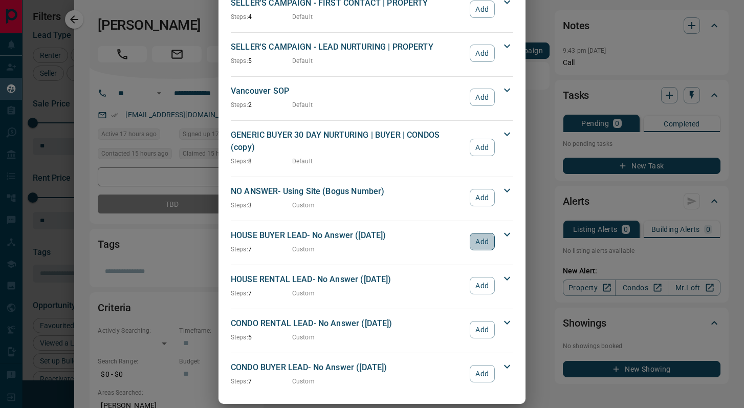
click at [486, 233] on button "Add" at bounding box center [482, 241] width 25 height 17
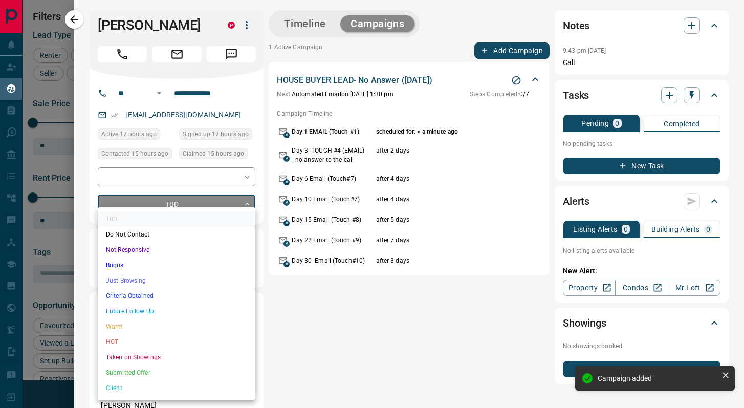
click at [198, 210] on body "Lead Transfers Claim Leads My Leads Tasks Opportunities Deals Campaigns Automat…" at bounding box center [372, 197] width 744 height 395
click at [171, 250] on li "Not Responsive" at bounding box center [177, 249] width 158 height 15
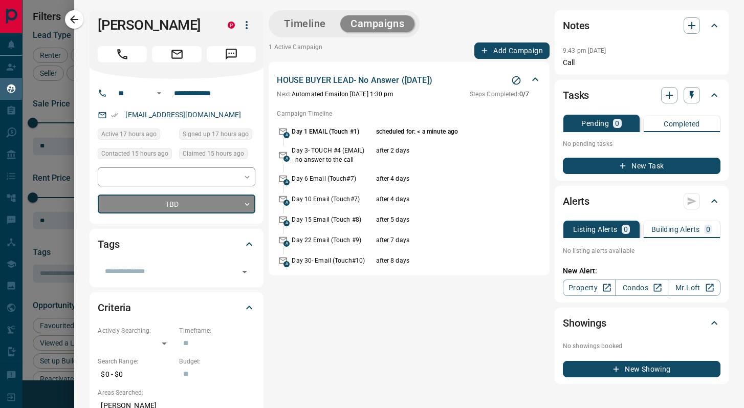
type input "*"
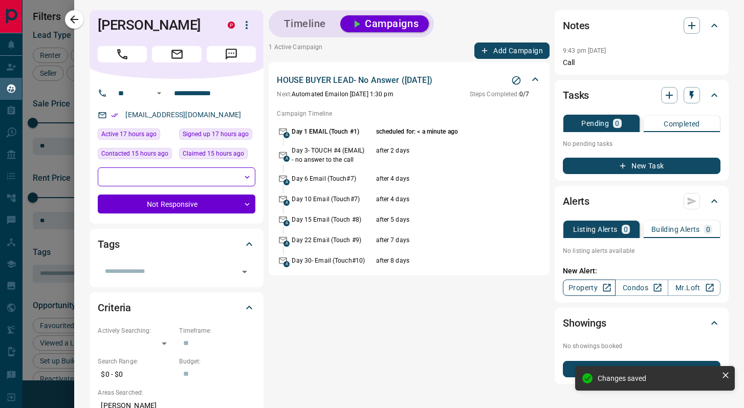
click at [593, 290] on link "Property" at bounding box center [589, 287] width 53 height 16
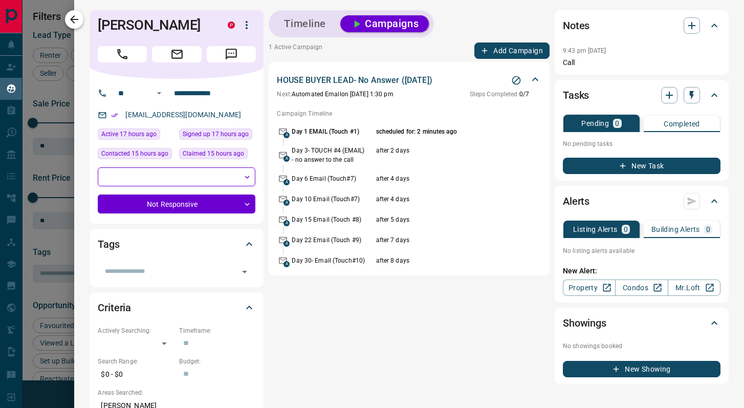
click at [80, 17] on icon "button" at bounding box center [74, 19] width 12 height 12
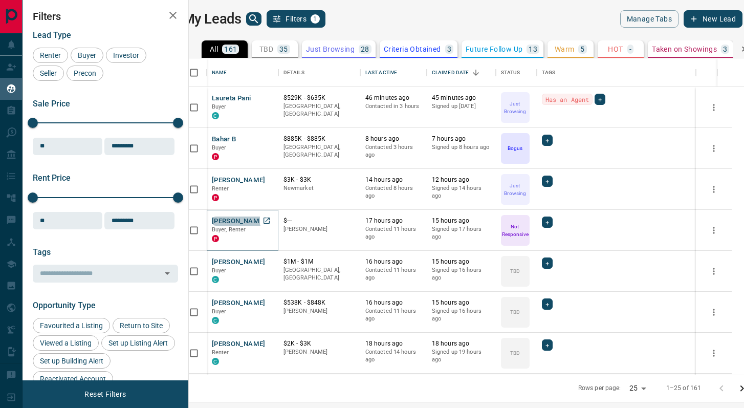
click at [240, 219] on button "[PERSON_NAME]" at bounding box center [239, 222] width 54 height 10
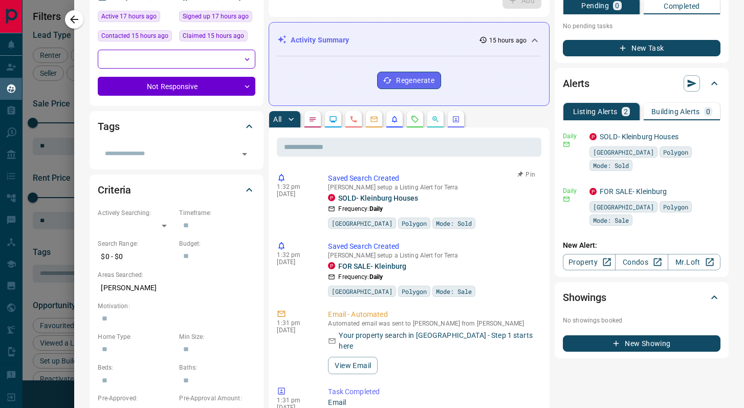
scroll to position [0, 0]
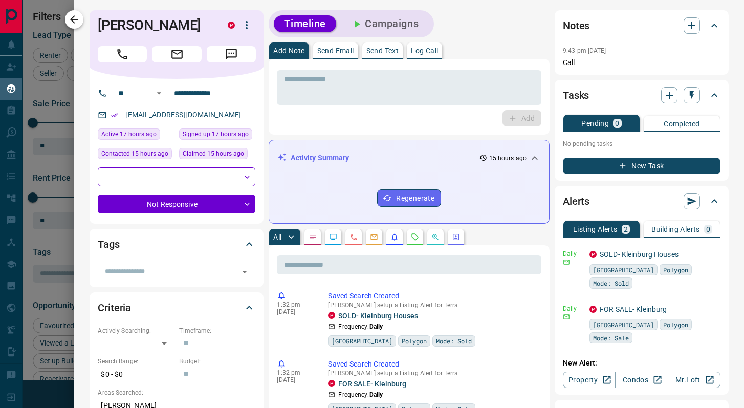
click at [81, 20] on button "button" at bounding box center [74, 19] width 18 height 18
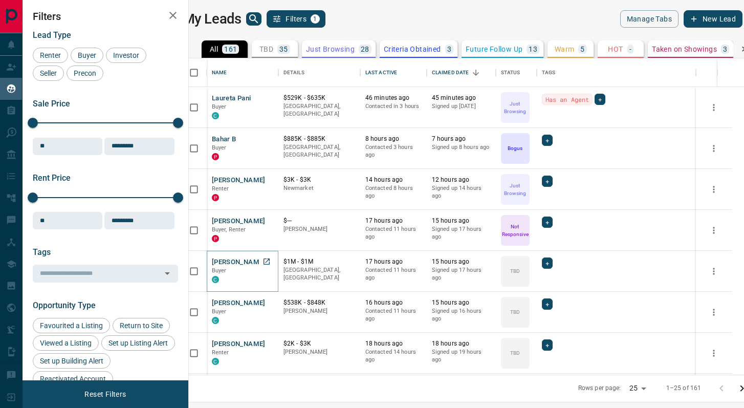
click at [238, 263] on button "[PERSON_NAME]" at bounding box center [239, 262] width 54 height 10
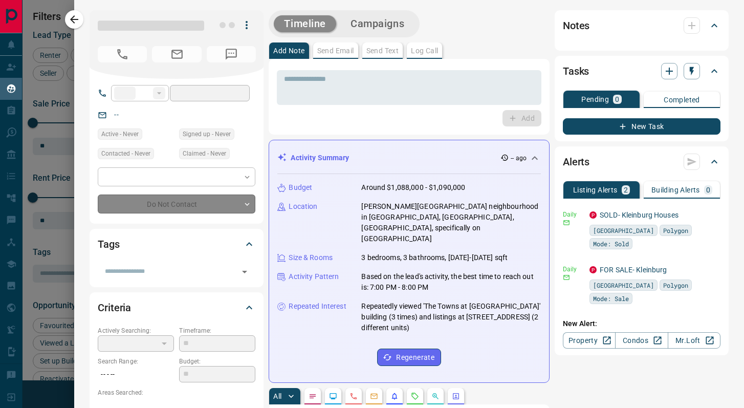
type input "**"
type input "**********"
type input "**"
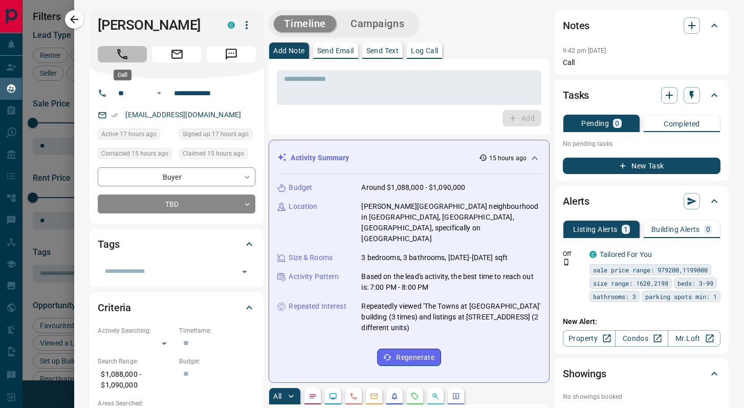
click at [133, 52] on button "Call" at bounding box center [122, 54] width 49 height 16
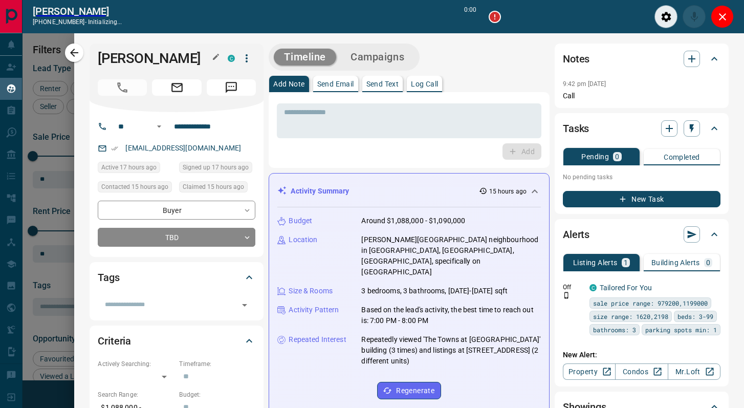
scroll to position [285, 551]
type input "*******"
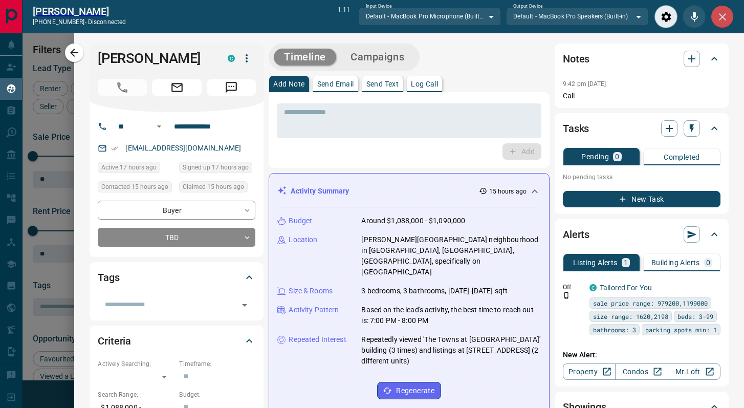
click at [680, 15] on icon "Close" at bounding box center [722, 16] width 7 height 7
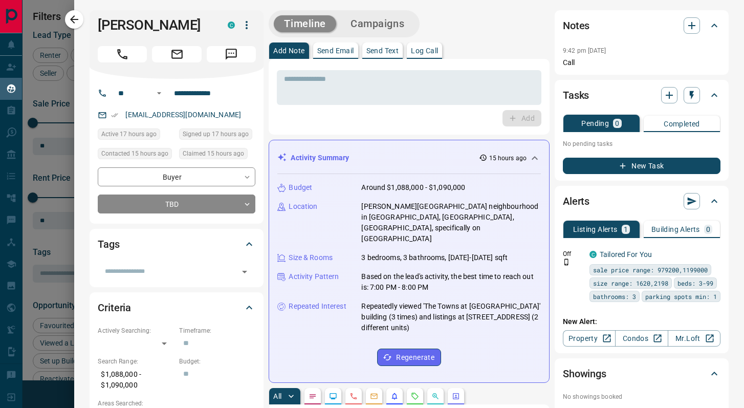
scroll to position [1, 0]
click at [680, 251] on icon "button" at bounding box center [713, 252] width 9 height 9
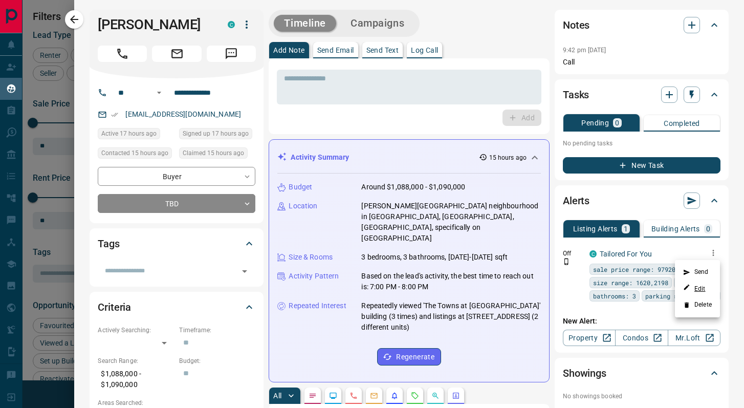
click at [680, 290] on link "Edit" at bounding box center [694, 289] width 23 height 10
click at [204, 197] on div at bounding box center [372, 204] width 744 height 408
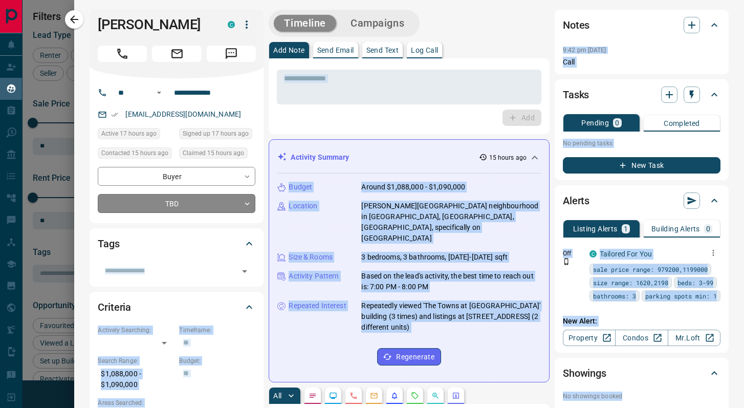
click at [205, 206] on body "Lead Transfers Claim Leads My Leads Tasks Opportunities Deals Campaigns Automat…" at bounding box center [372, 197] width 744 height 395
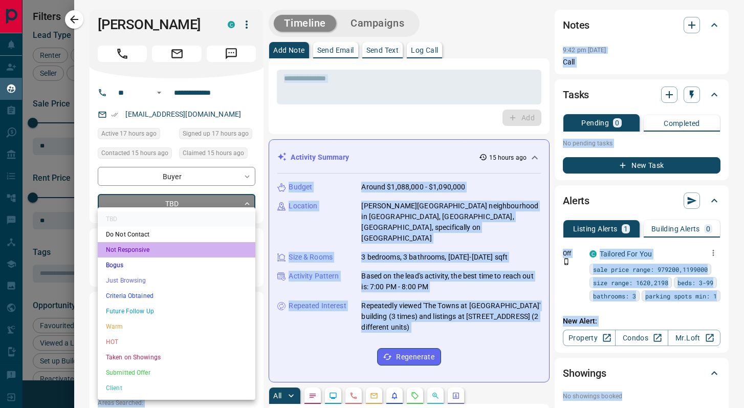
click at [164, 246] on li "Not Responsive" at bounding box center [177, 249] width 158 height 15
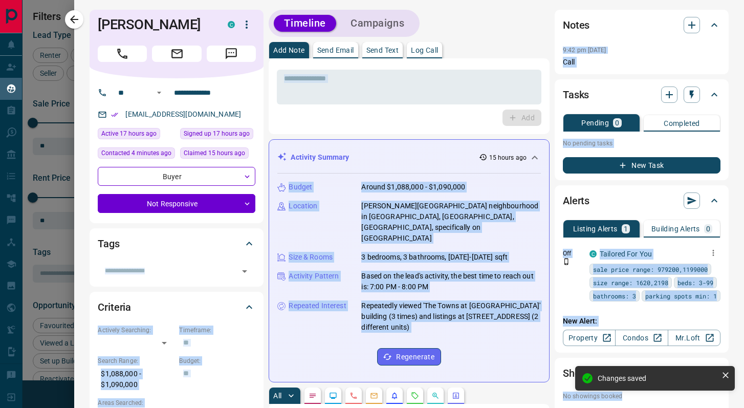
click at [164, 246] on div "Tags" at bounding box center [170, 243] width 145 height 16
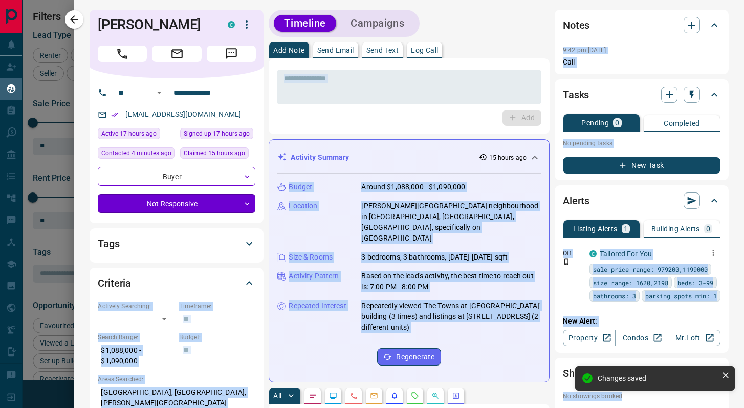
click at [186, 202] on body "Lead Transfers Claim Leads My Leads Tasks Opportunities Deals Campaigns Automat…" at bounding box center [372, 197] width 744 height 395
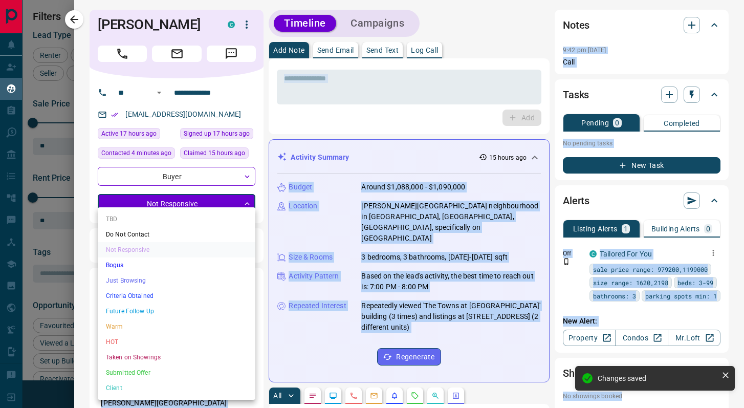
click at [174, 284] on li "Just Browsing" at bounding box center [177, 280] width 158 height 15
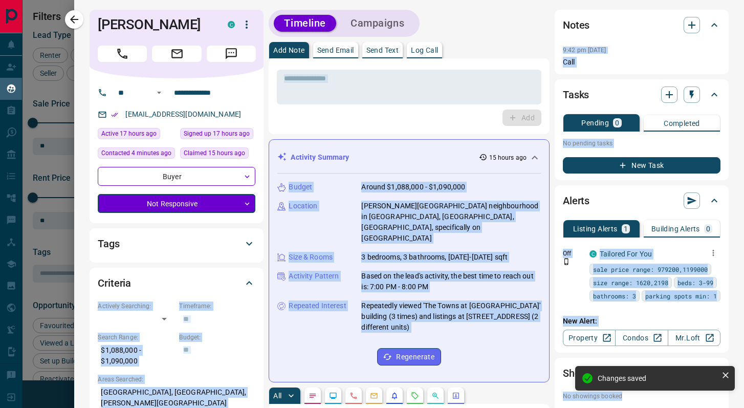
type input "*"
